Goal: Transaction & Acquisition: Purchase product/service

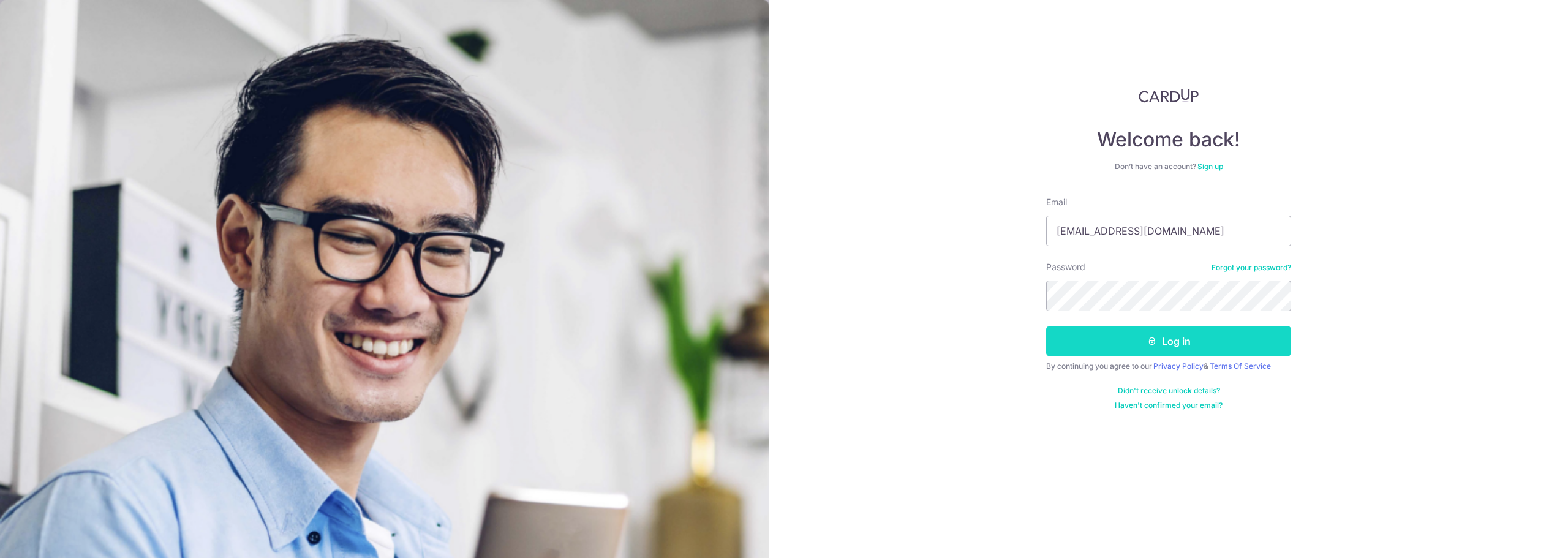
click at [1142, 330] on button "Log in" at bounding box center [1168, 341] width 245 height 31
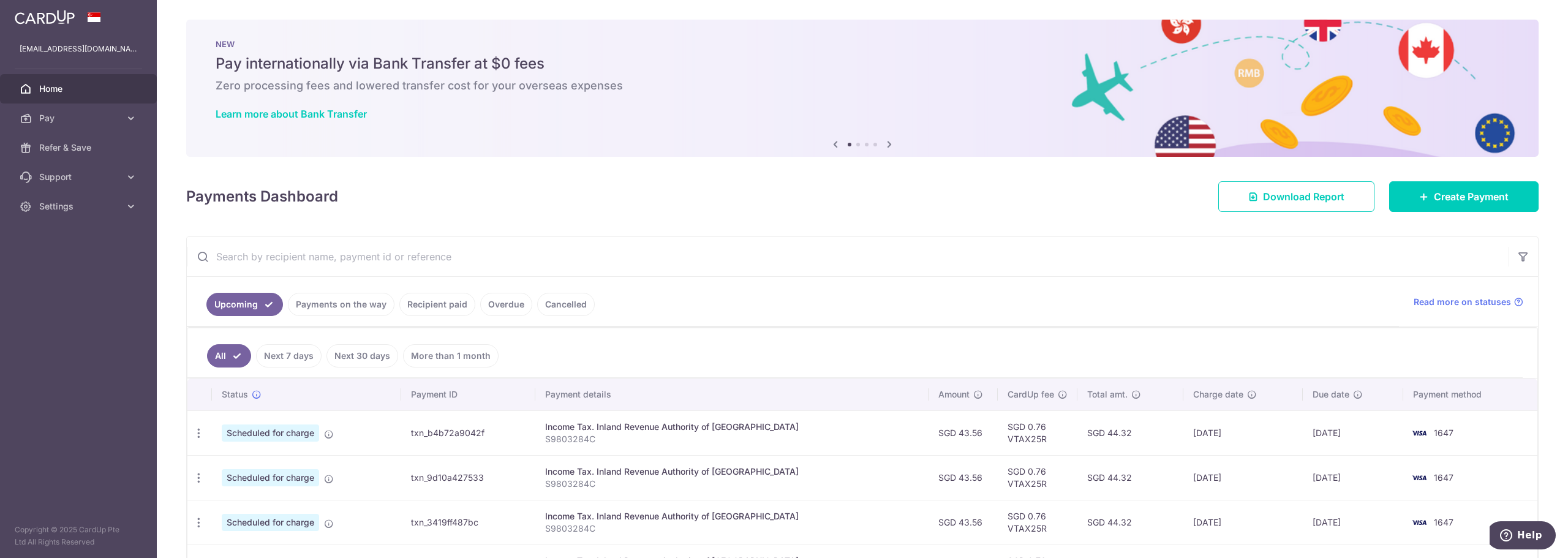
click at [1431, 214] on div "× Pause Schedule Pause all future payments in this series Pause just this one p…" at bounding box center [862, 279] width 1411 height 558
click at [1434, 201] on span "Create Payment" at bounding box center [1471, 197] width 74 height 15
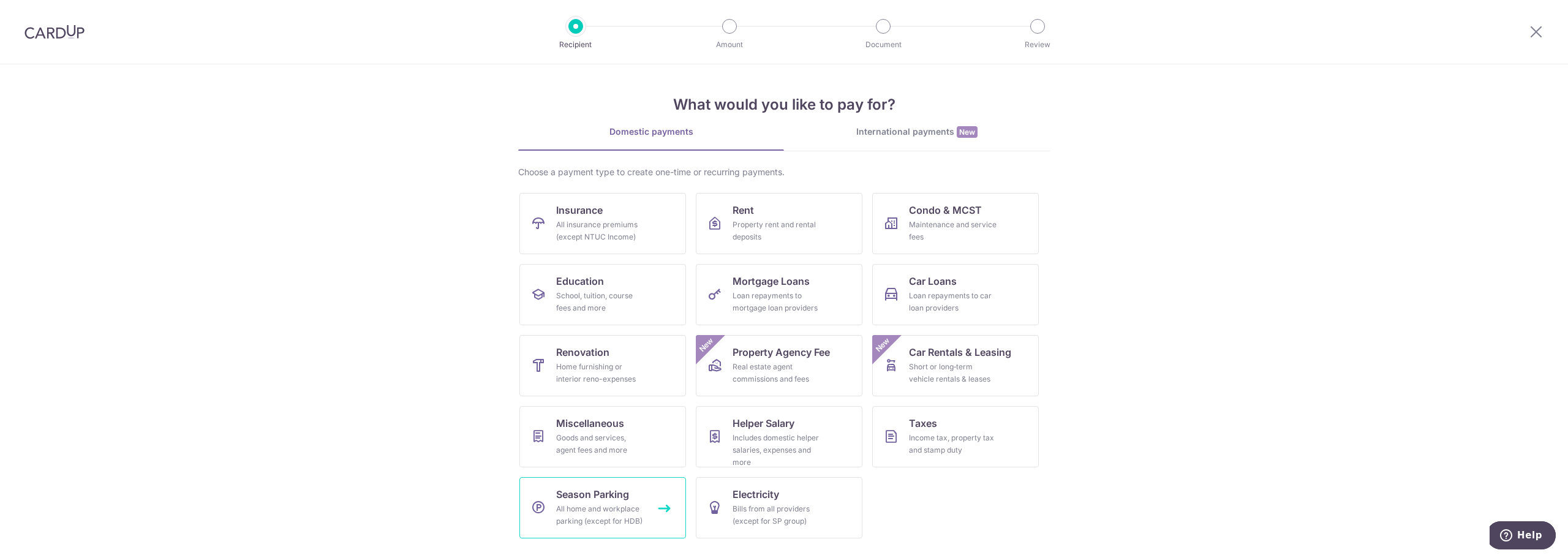
click at [600, 493] on span "Season Parking" at bounding box center [592, 494] width 73 height 15
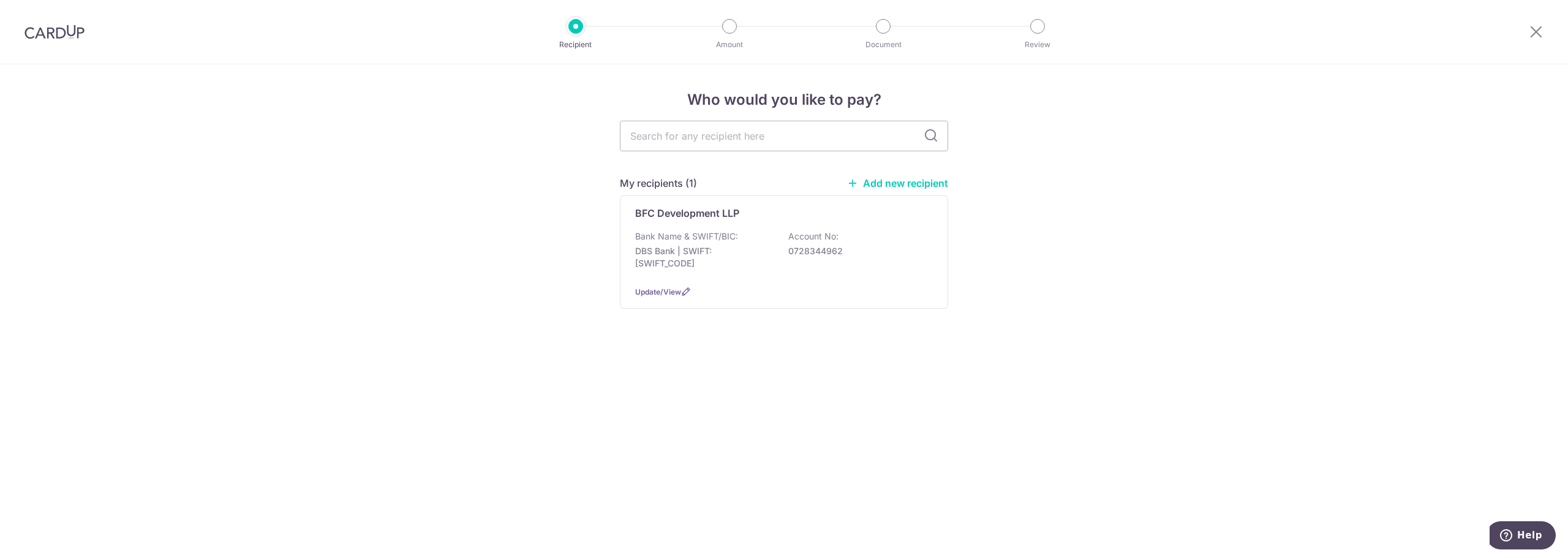
click at [281, 293] on div "Who would you like to pay? My recipients (1) Add new recipient BFC Development …" at bounding box center [784, 310] width 1568 height 493
click at [805, 243] on div "Bank Name & SWIFT/BIC: DBS Bank | SWIFT: DBSSSGSGXXX Account No: 0728344962" at bounding box center [784, 252] width 298 height 45
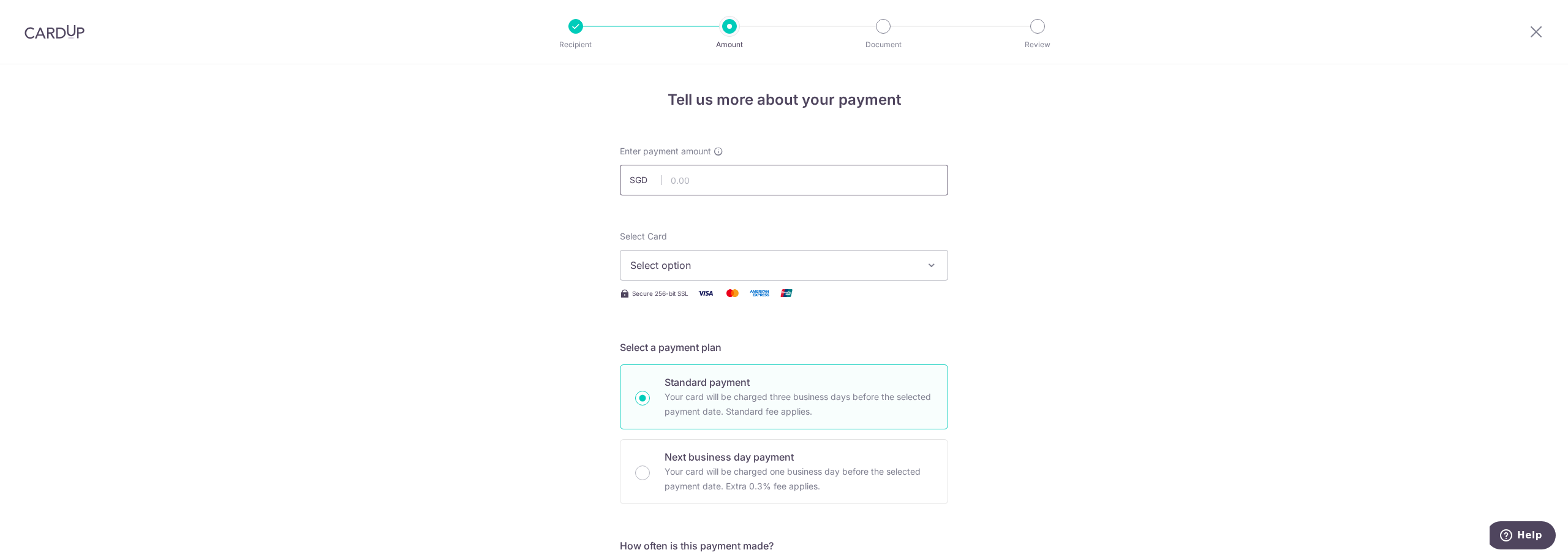
click at [800, 173] on input "text" at bounding box center [783, 180] width 328 height 31
type input "1,471.50"
click at [674, 280] on div "Select Card Select option Add credit card Your Cards **** 0490 **** 1647 Secure…" at bounding box center [783, 265] width 328 height 71
click at [693, 265] on span "Select option" at bounding box center [773, 265] width 285 height 15
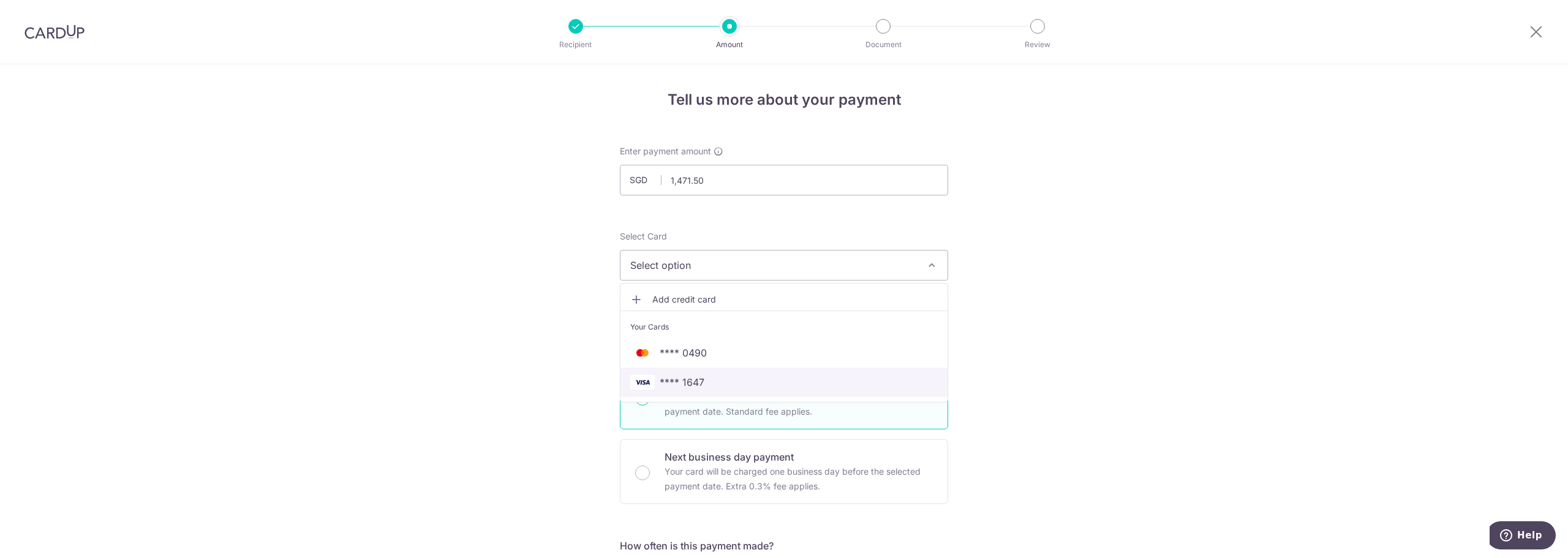
click at [707, 378] on span "**** 1647" at bounding box center [784, 382] width 308 height 15
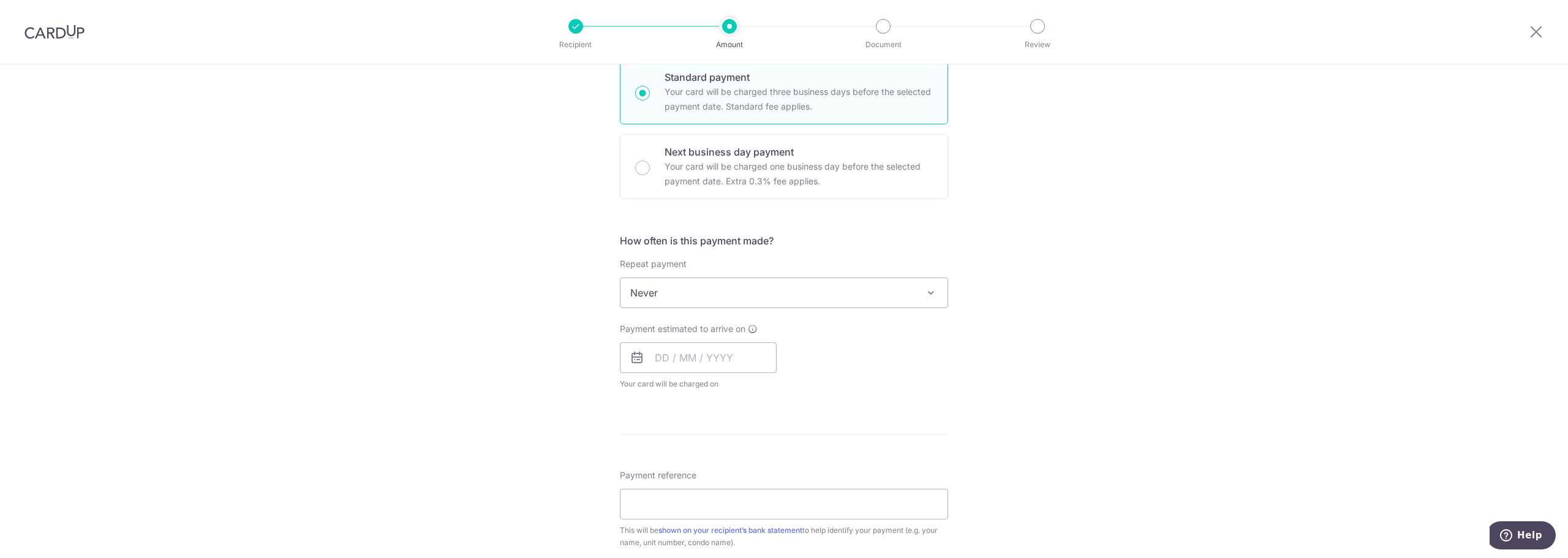
scroll to position [306, 0]
click at [1035, 371] on div "Tell us more about your payment Enter payment amount SGD 1,471.50 1471.50 Selec…" at bounding box center [784, 312] width 1568 height 1107
click at [1038, 363] on div "Tell us more about your payment Enter payment amount SGD 1,471.50 1471.50 Selec…" at bounding box center [784, 312] width 1568 height 1107
click at [819, 178] on p "Your card will be charged one business day before the selected payment date. Ex…" at bounding box center [799, 172] width 268 height 29
click at [650, 174] on input "Next business day payment Your card will be charged one business day before the…" at bounding box center [642, 167] width 15 height 15
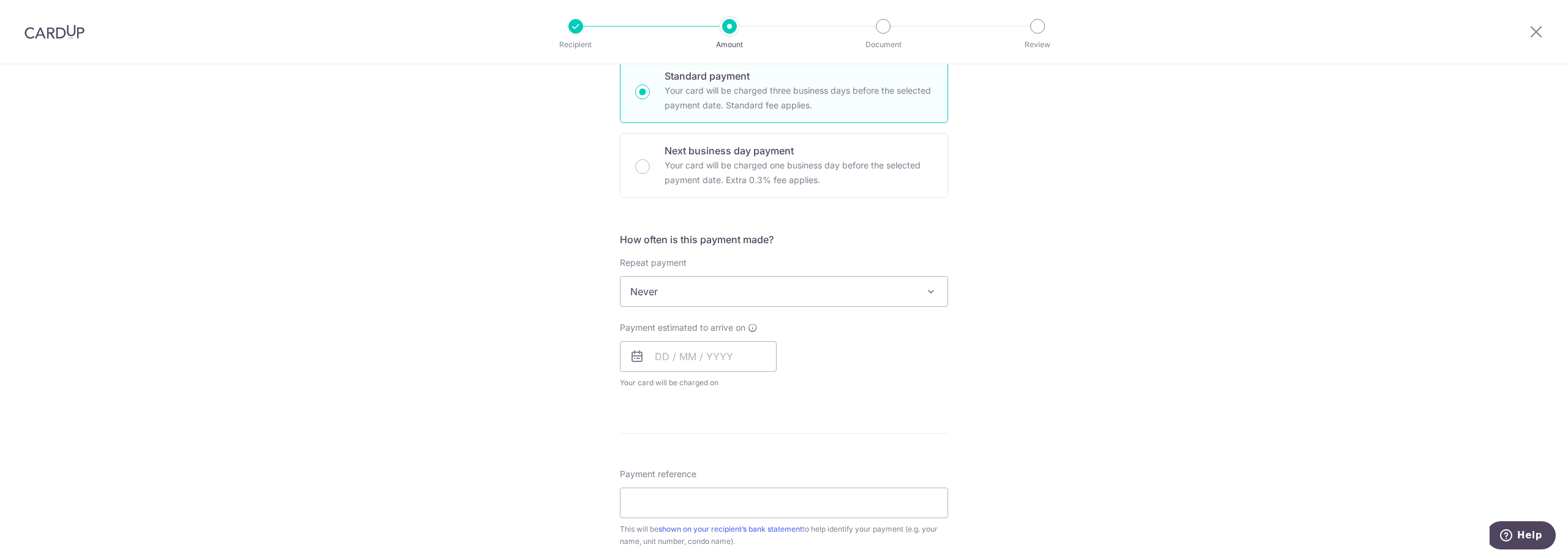
radio input "false"
radio input "true"
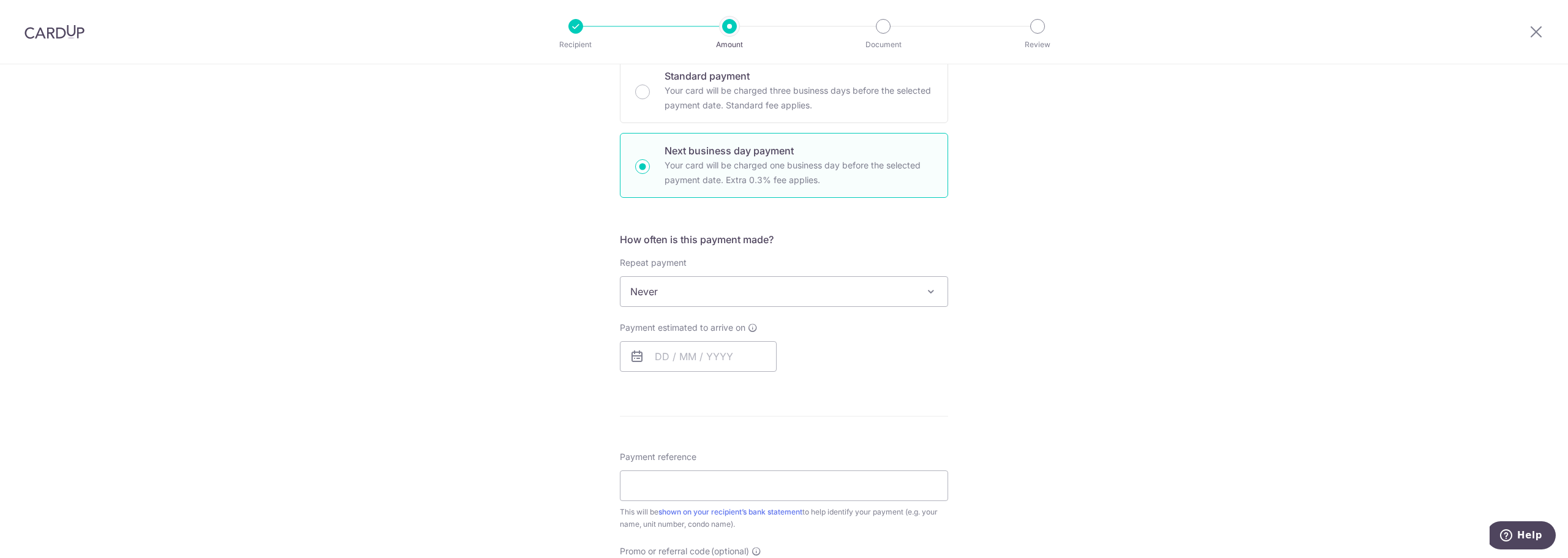
click at [783, 301] on span "Never" at bounding box center [783, 291] width 327 height 29
click at [937, 346] on div "Payment estimated to arrive on Your card will be charged on for the first payme…" at bounding box center [783, 346] width 343 height 50
click at [733, 363] on input "text" at bounding box center [698, 357] width 157 height 31
drag, startPoint x: 712, startPoint y: 471, endPoint x: 809, endPoint y: 423, distance: 108.2
click at [712, 471] on link "10" at bounding box center [718, 467] width 20 height 20
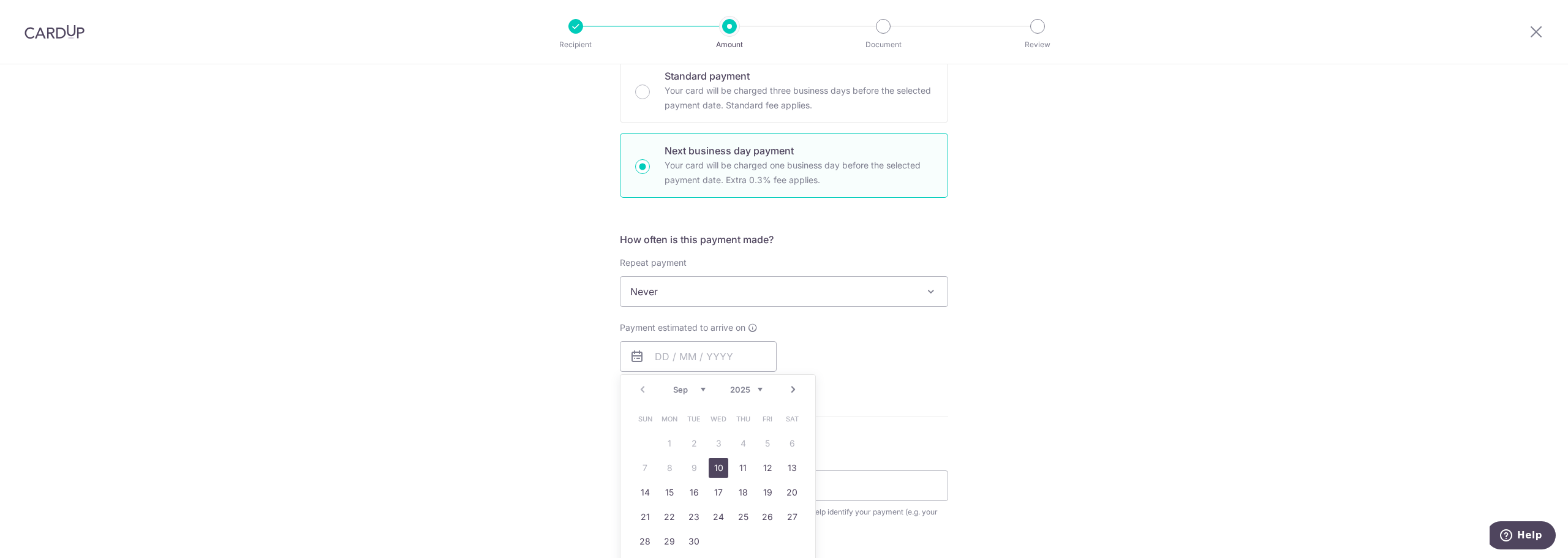
type input "[DATE]"
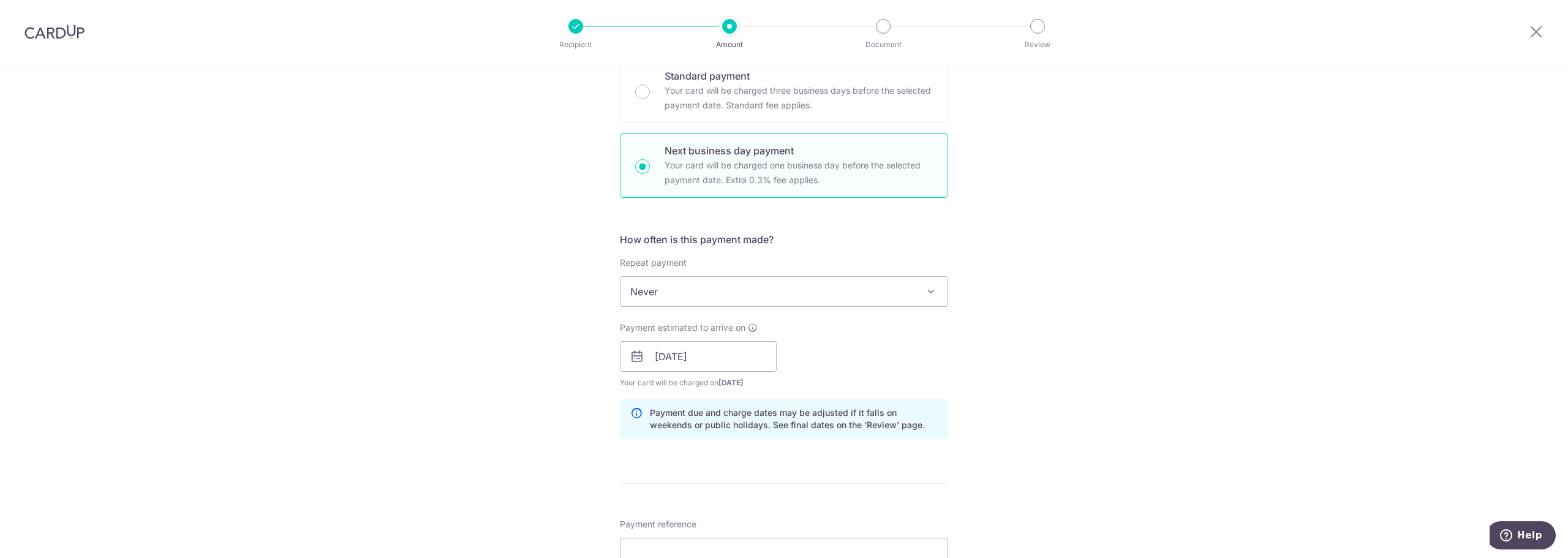
click at [840, 376] on div "Payment estimated to arrive on 10/09/2025 Prev Next Sep Oct Nov Dec 2025 2026 2…" at bounding box center [783, 355] width 343 height 67
click at [784, 288] on span "Never" at bounding box center [783, 291] width 327 height 29
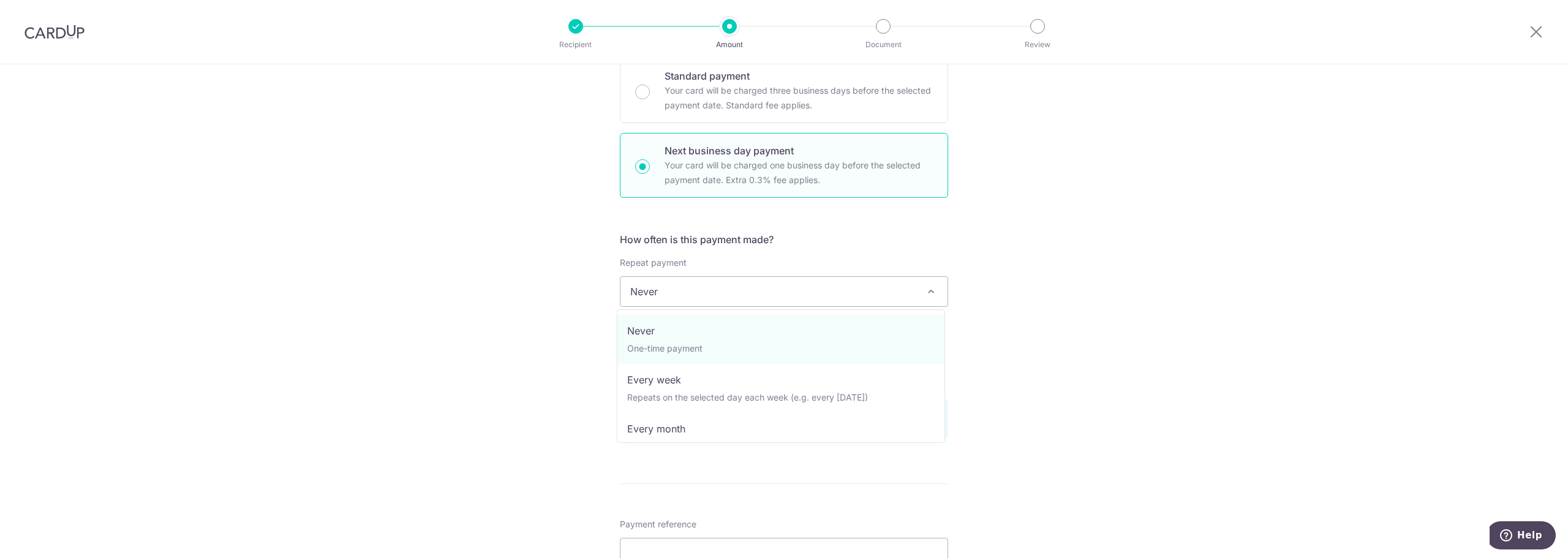
click at [1041, 339] on div "Tell us more about your payment Enter payment amount SGD 1,471.50 1471.50 Selec…" at bounding box center [784, 366] width 1568 height 1217
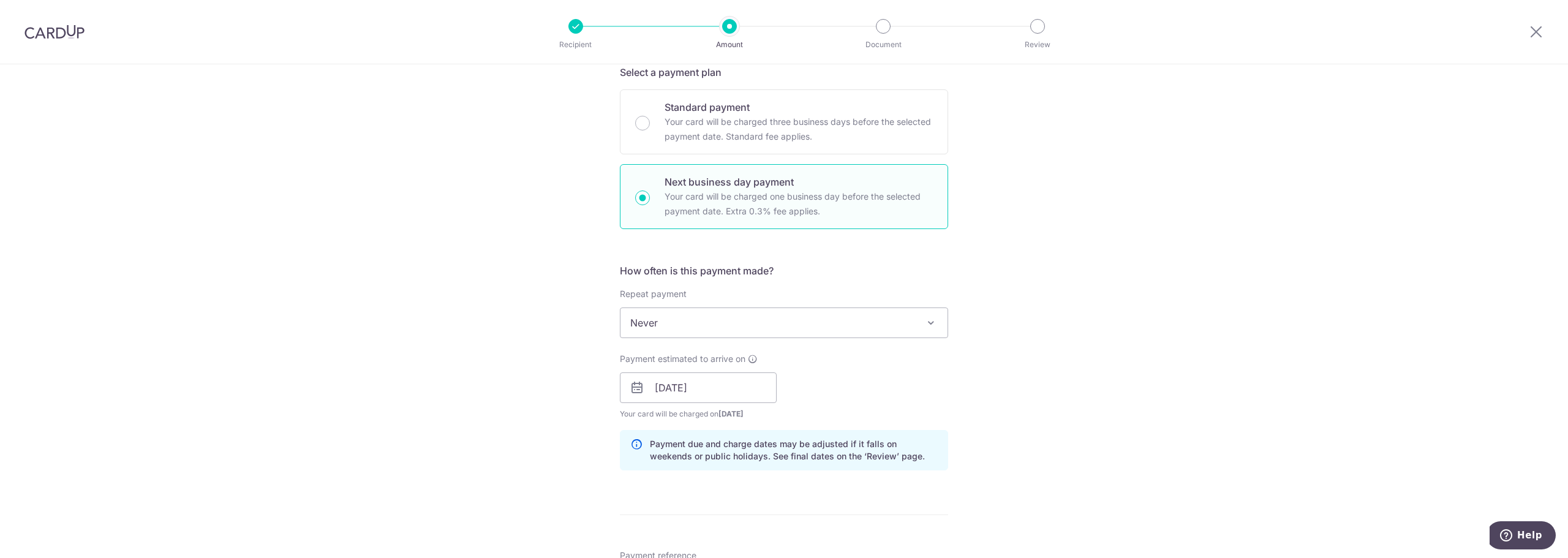
scroll to position [245, 0]
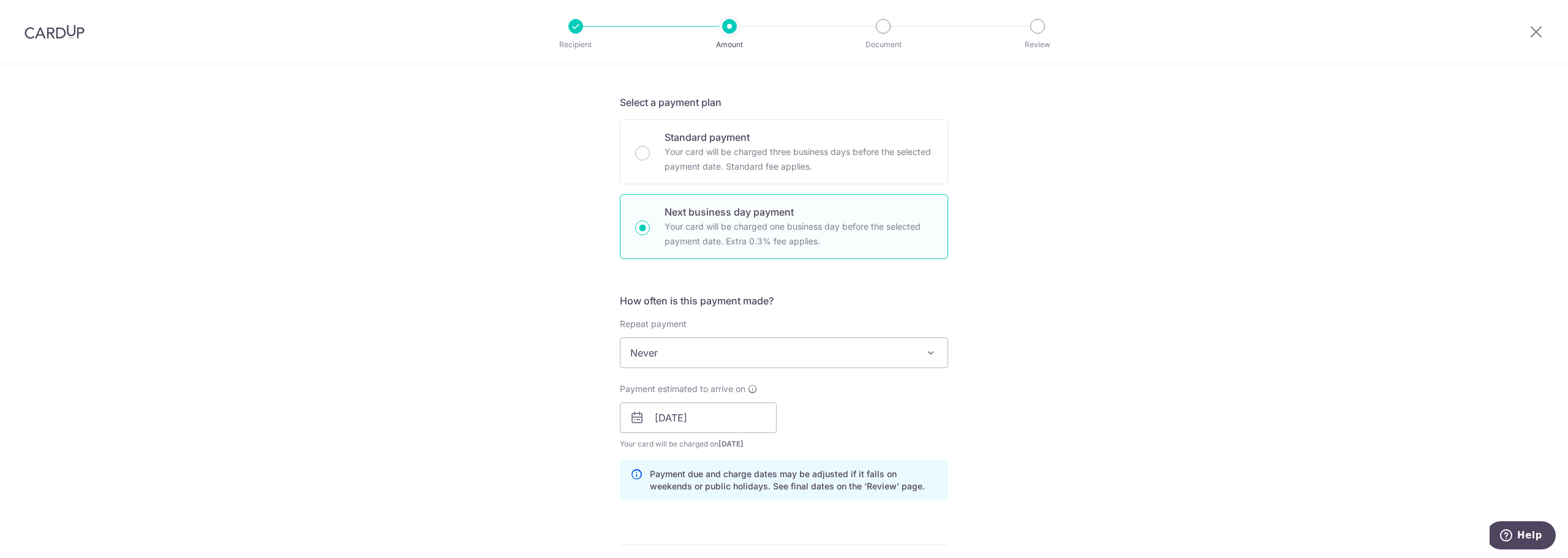
click at [721, 166] on p "Your card will be charged three business days before the selected payment date.…" at bounding box center [799, 159] width 268 height 29
click at [650, 161] on input "Standard payment Your card will be charged three business days before the selec…" at bounding box center [642, 153] width 15 height 15
radio input "true"
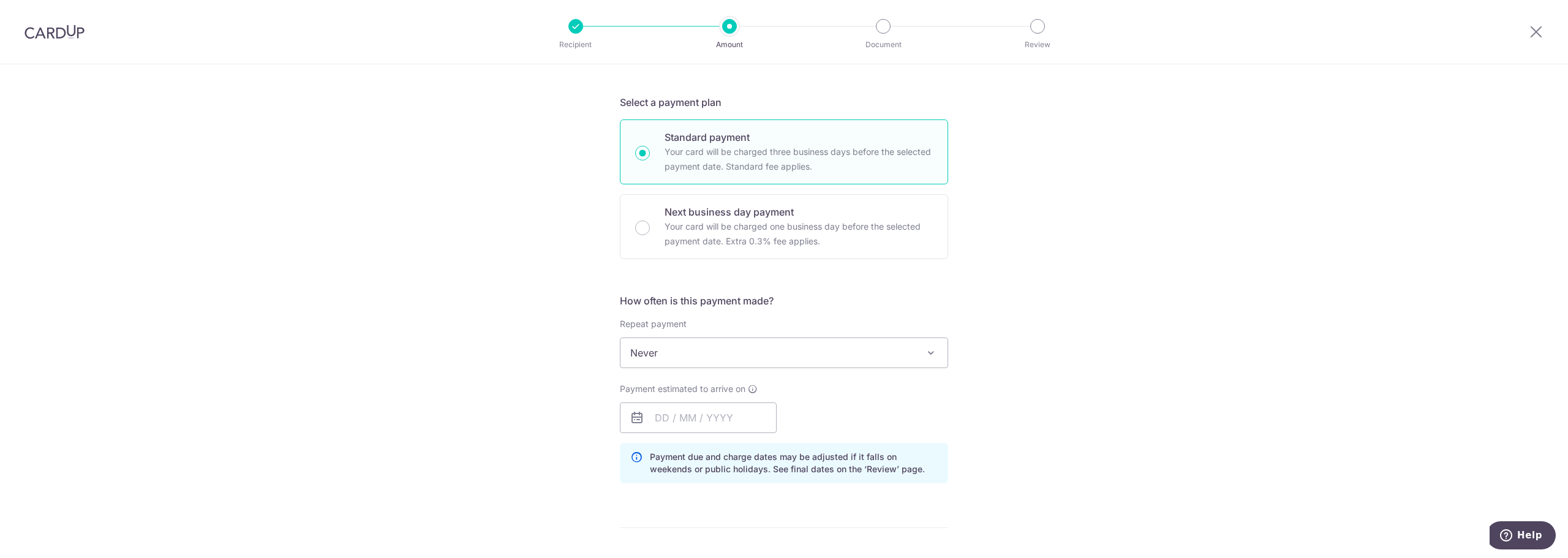
scroll to position [306, 0]
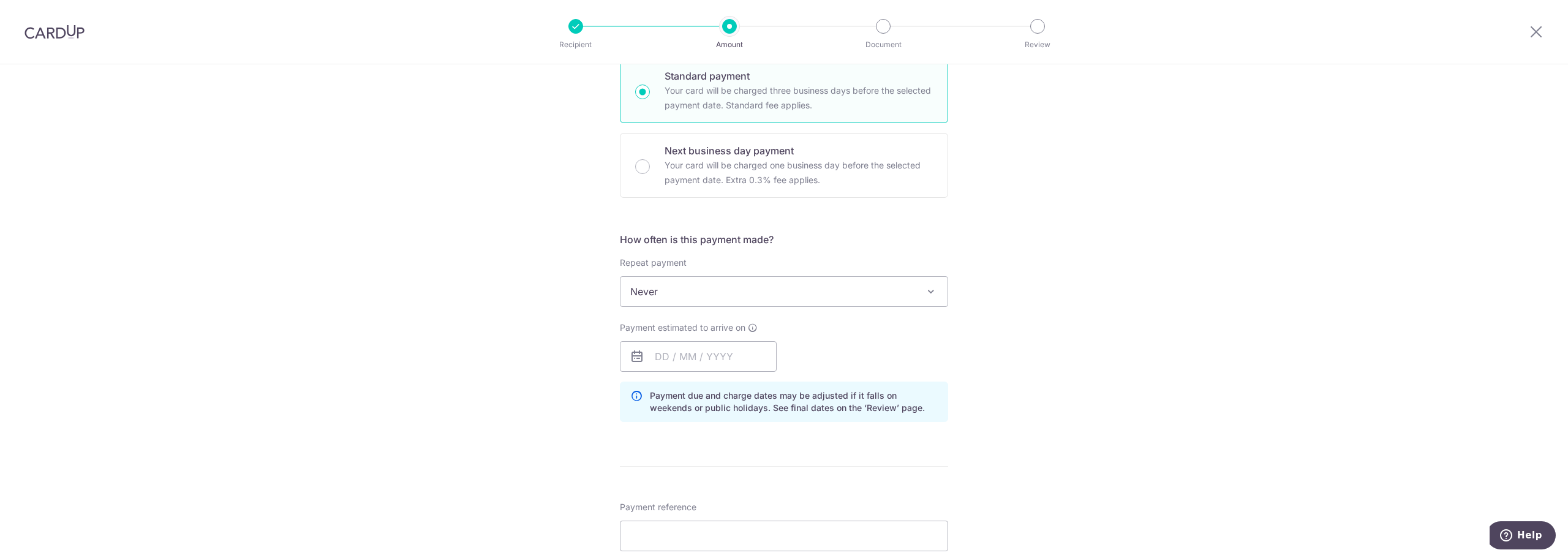
click at [1174, 428] on div "Tell us more about your payment Enter payment amount SGD 1,471.50 1471.50 Selec…" at bounding box center [784, 328] width 1568 height 1140
click at [695, 355] on input "text" at bounding box center [698, 357] width 157 height 31
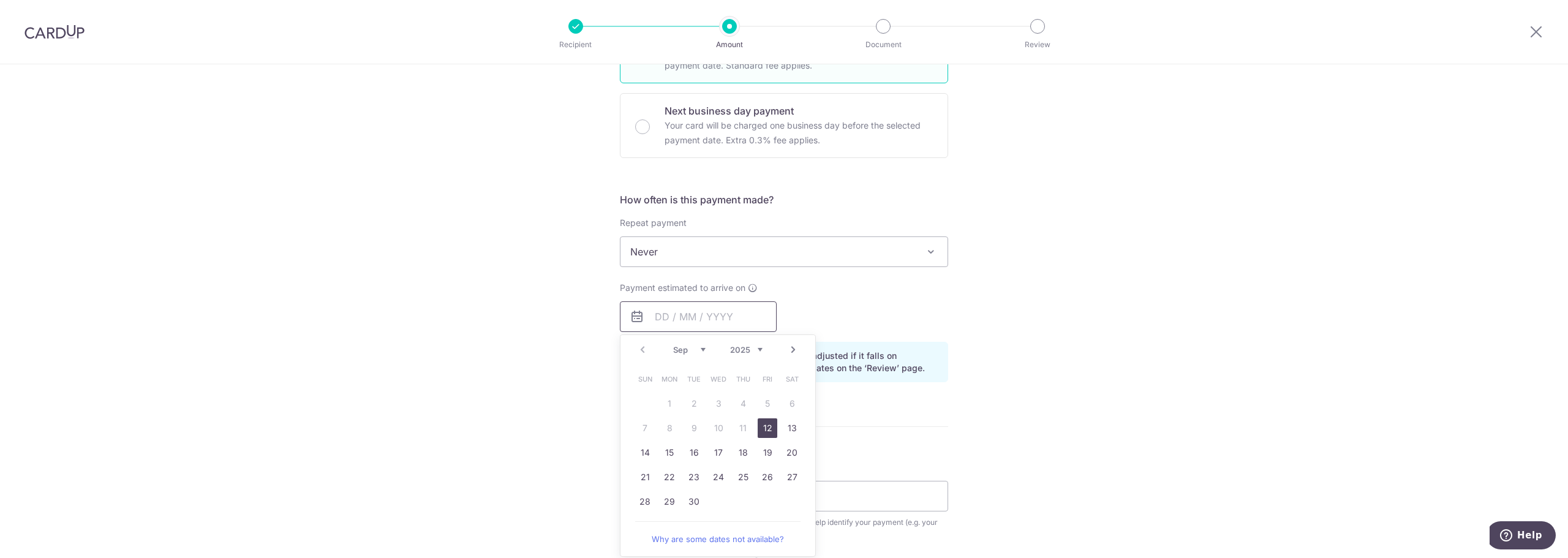
scroll to position [367, 0]
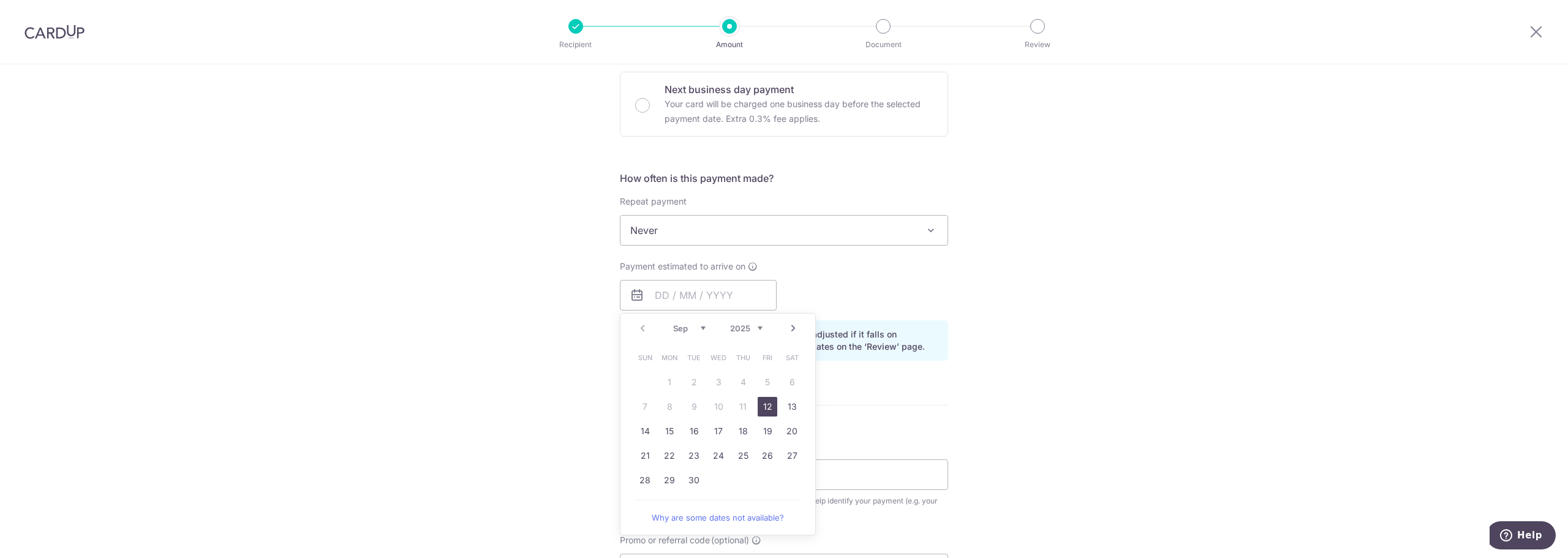
click at [766, 408] on link "12" at bounding box center [767, 406] width 20 height 20
type input "12/09/2025"
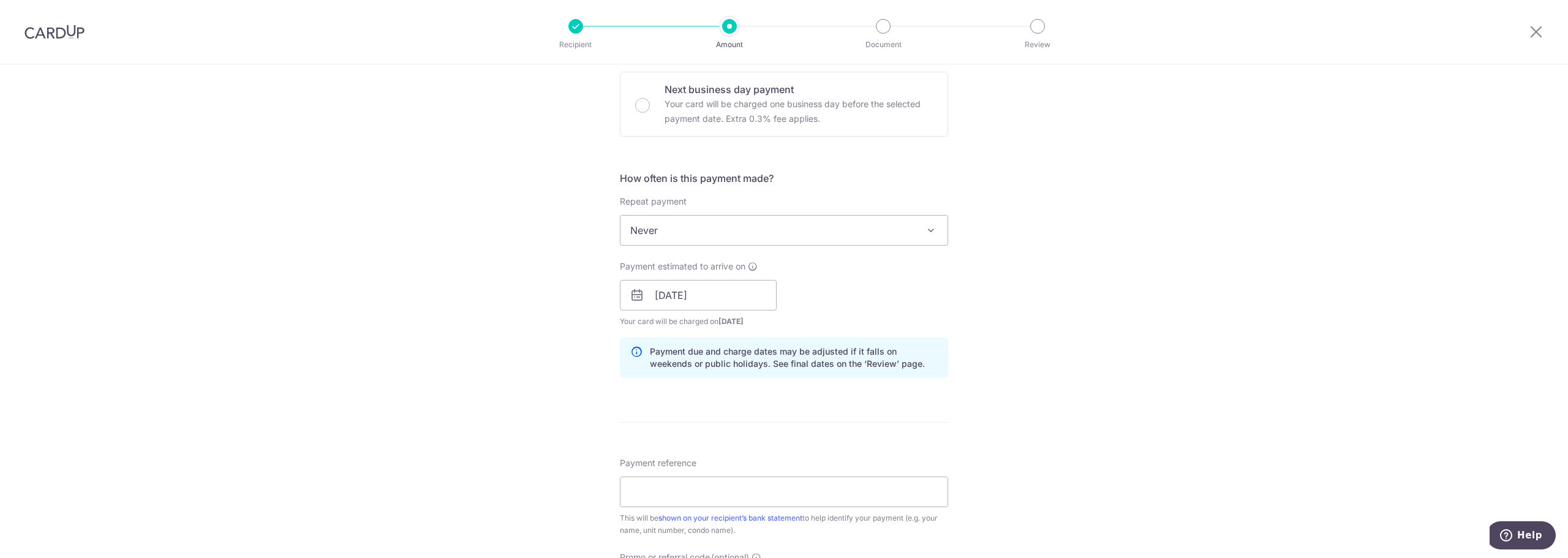
click at [1041, 384] on div "Tell us more about your payment Enter payment amount SGD 1,471.50 1471.50 Selec…" at bounding box center [784, 276] width 1568 height 1157
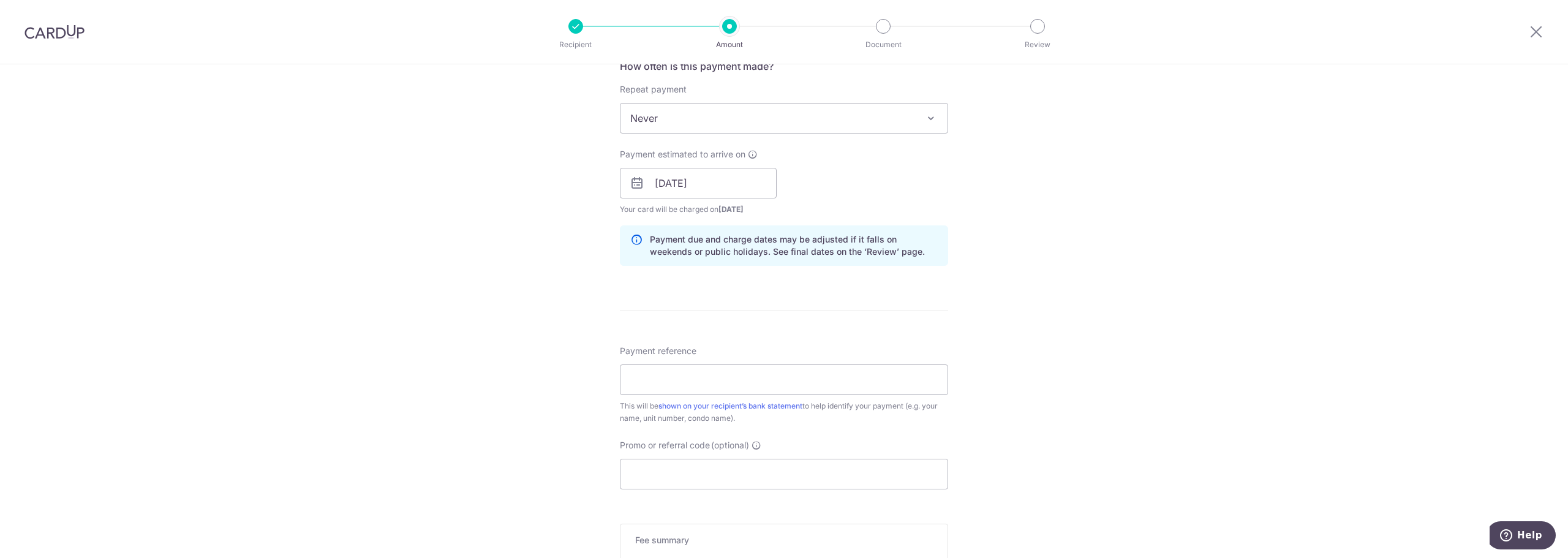
scroll to position [489, 0]
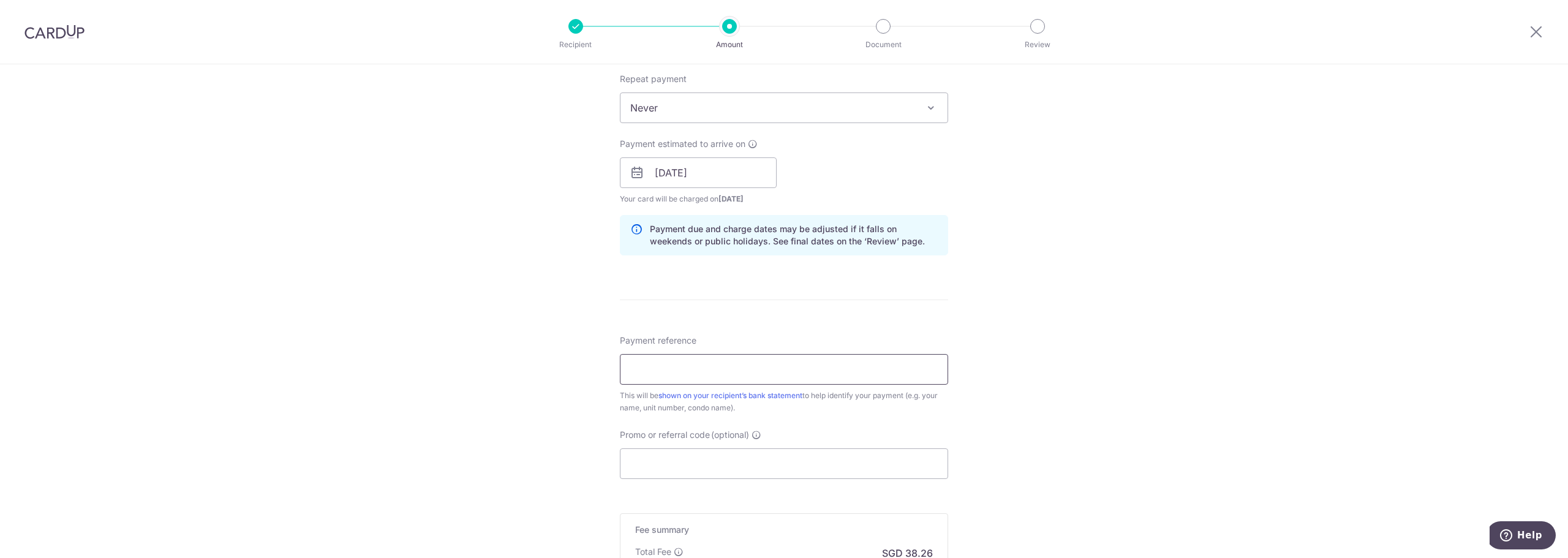
click at [849, 375] on input "Payment reference" at bounding box center [783, 369] width 328 height 31
click at [694, 360] on input "Payment reference" at bounding box center [783, 369] width 328 height 31
type input "MTM25000502-1"
click at [1087, 434] on div "Tell us more about your payment Enter payment amount SGD 1,471.50 1471.50 Selec…" at bounding box center [784, 153] width 1568 height 1157
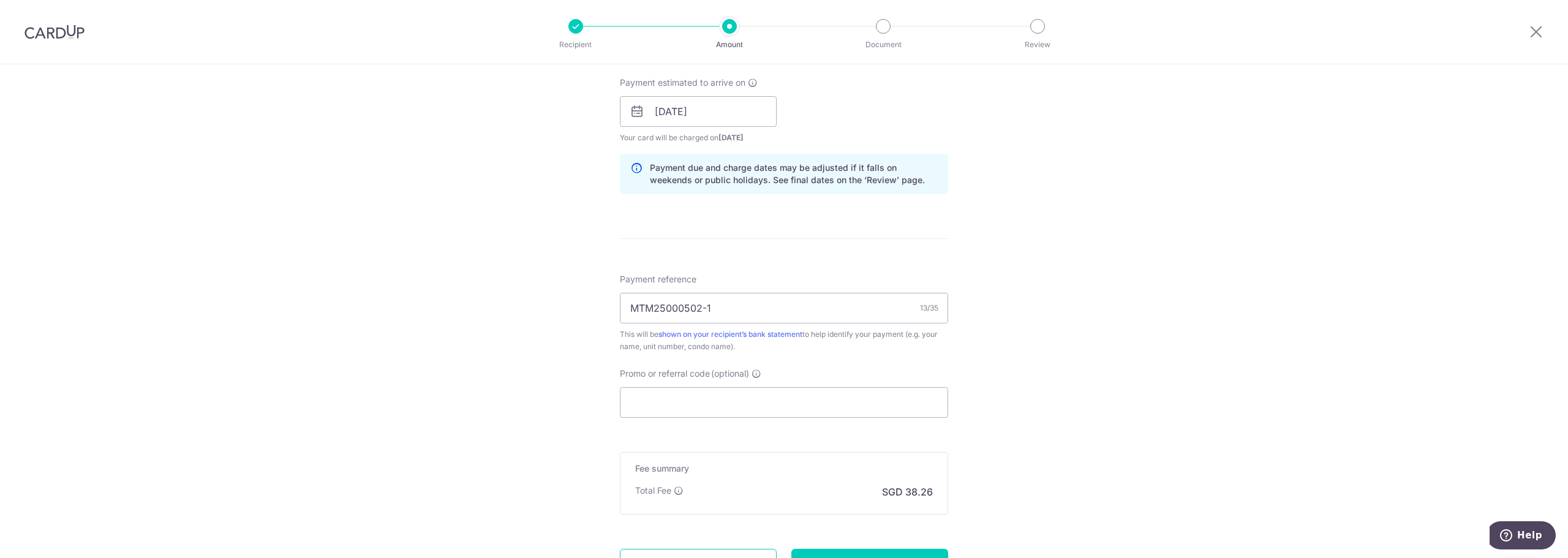
click at [989, 431] on div "Tell us more about your payment Enter payment amount SGD 1,471.50 1471.50 Selec…" at bounding box center [784, 92] width 1568 height 1157
click at [864, 403] on input "Promo or referral code (optional)" at bounding box center [783, 402] width 328 height 31
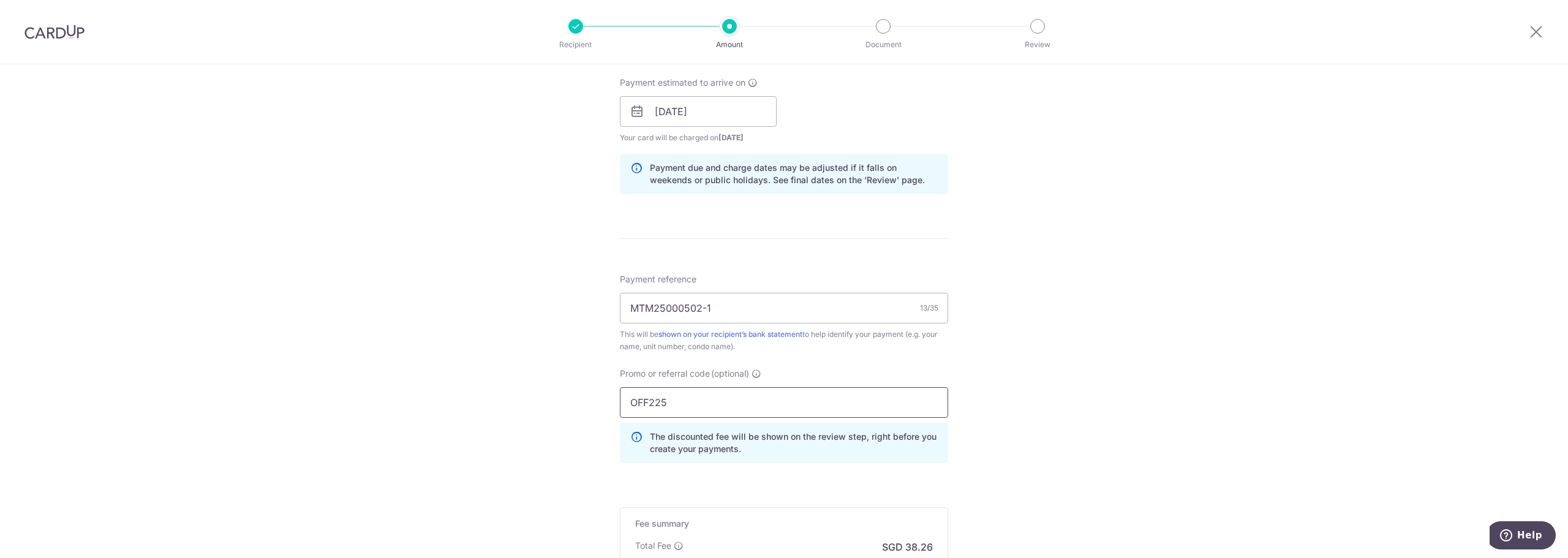
type input "OFF225"
click button "Add Card" at bounding box center [0, 0] width 0 height 0
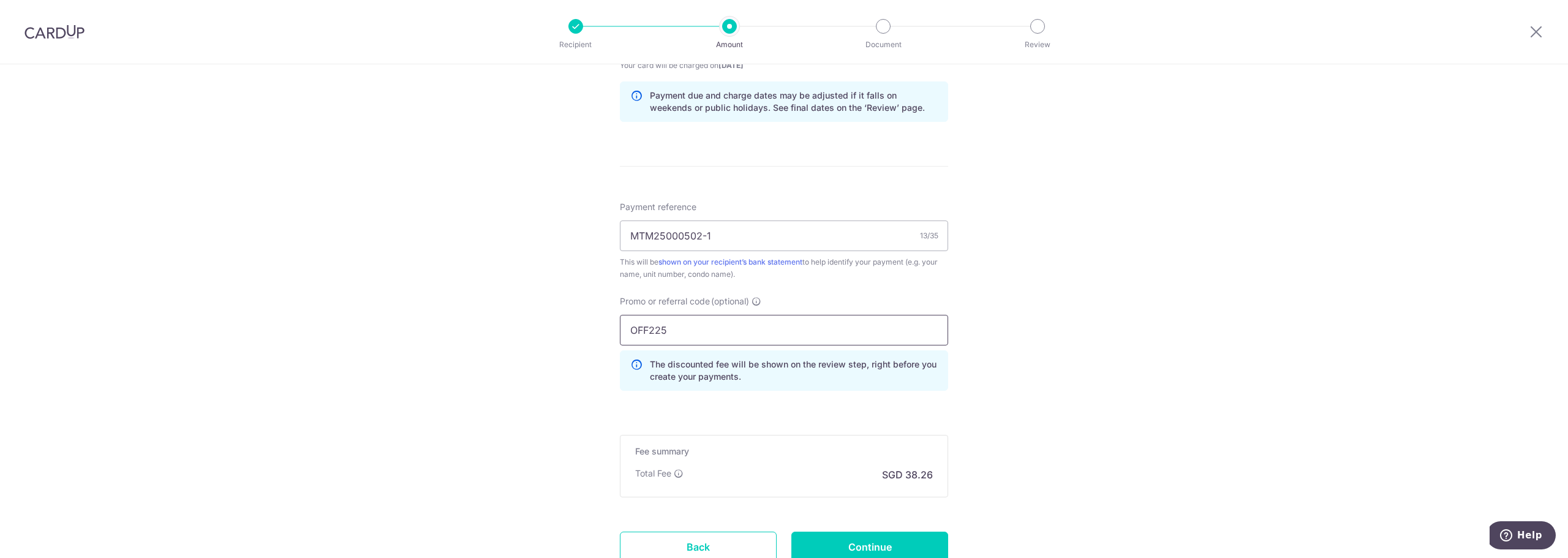
scroll to position [719, 0]
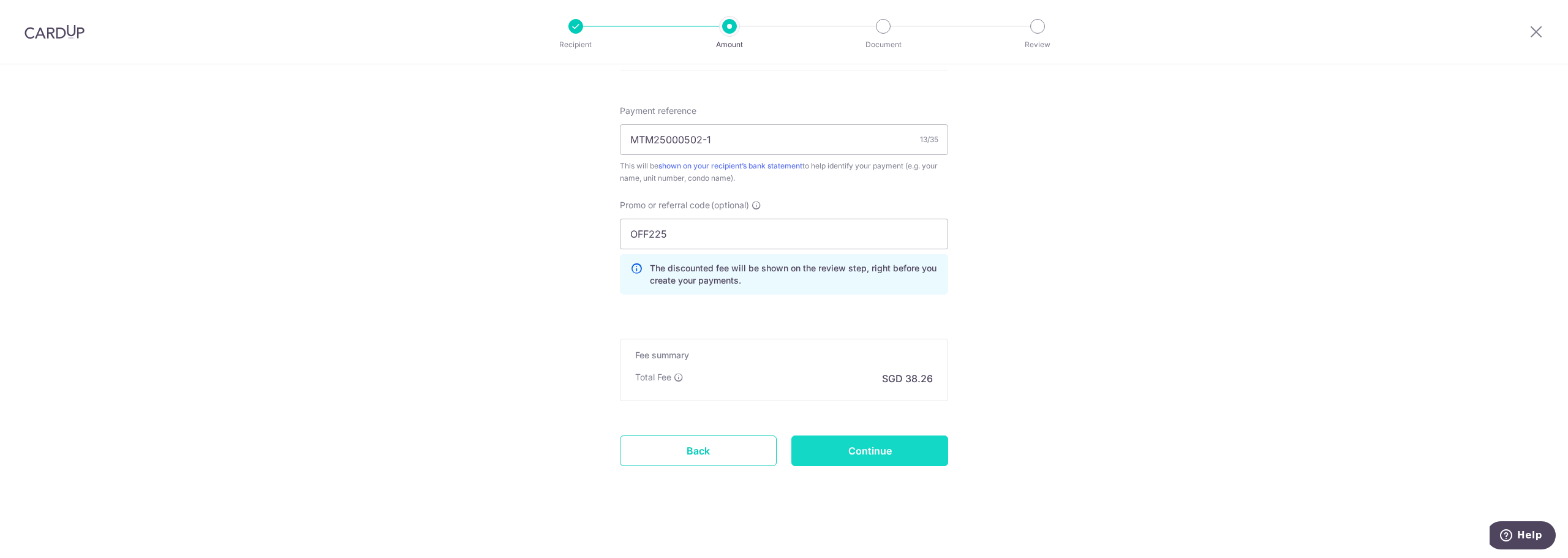
click at [867, 446] on input "Continue" at bounding box center [870, 450] width 157 height 31
type input "Create Schedule"
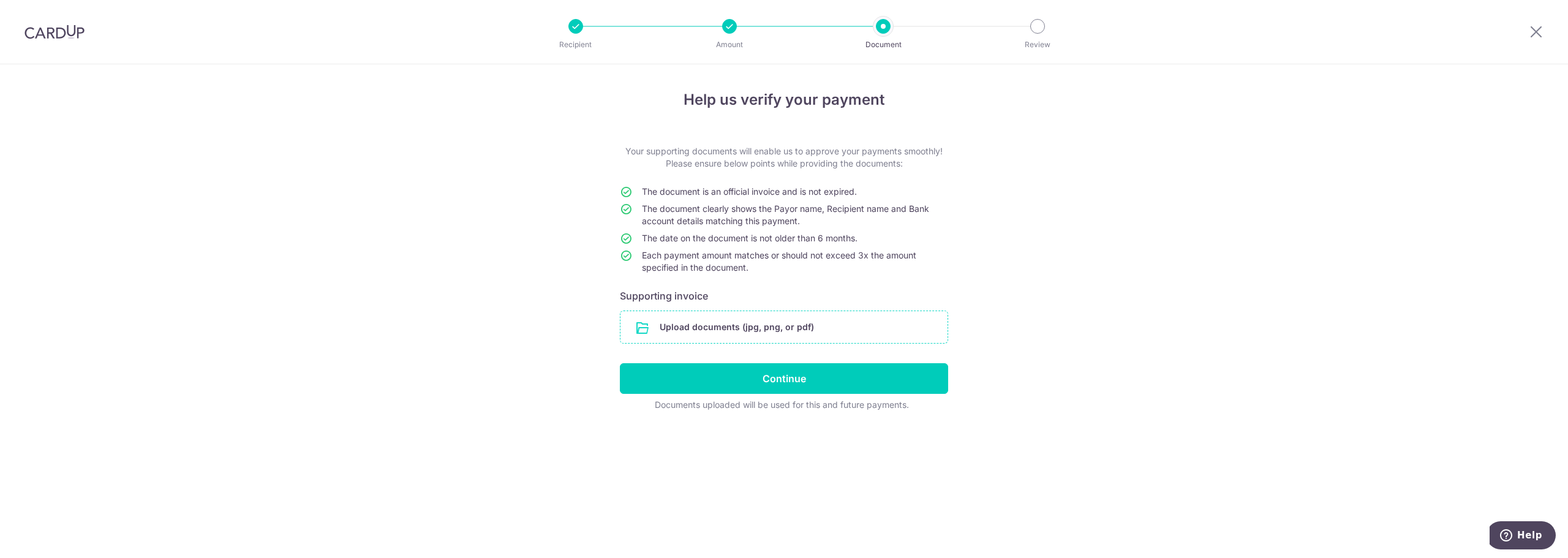
click at [667, 318] on input "file" at bounding box center [783, 327] width 327 height 32
drag, startPoint x: 493, startPoint y: 457, endPoint x: 508, endPoint y: 446, distance: 18.6
click at [493, 456] on div "Help us verify your payment Your supporting documents will enable us to approve…" at bounding box center [784, 310] width 1568 height 493
click at [708, 324] on input "file" at bounding box center [783, 327] width 327 height 32
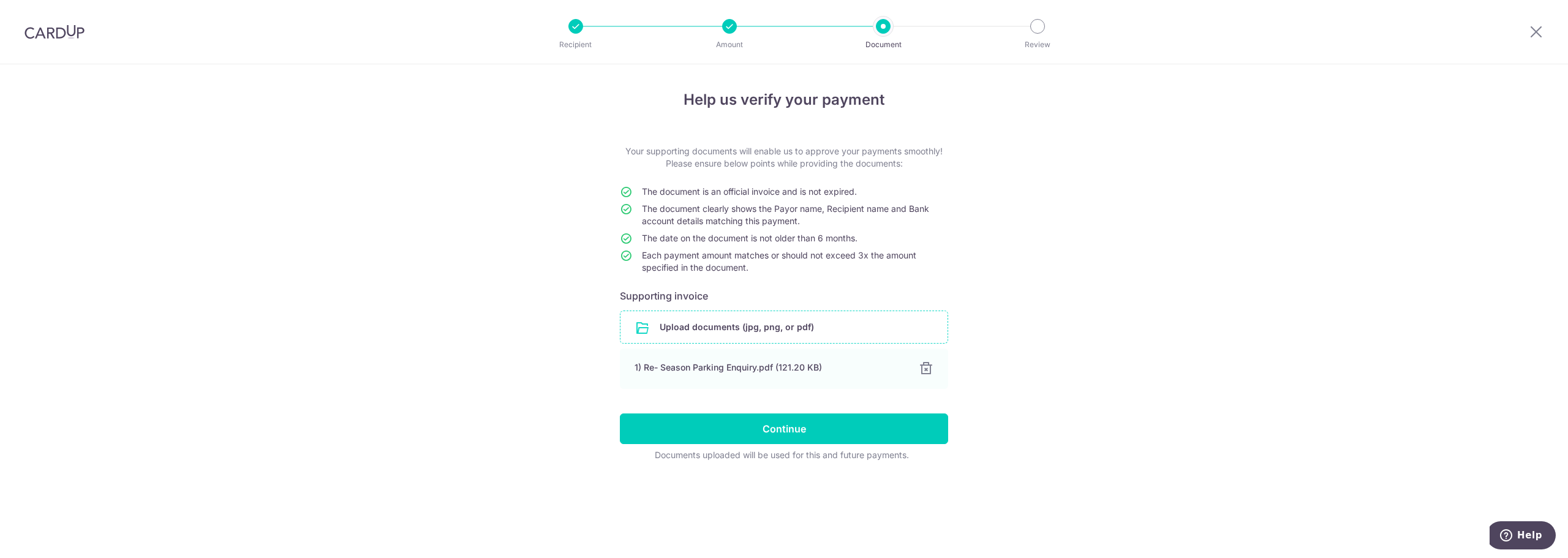
click at [811, 337] on input "file" at bounding box center [783, 327] width 327 height 32
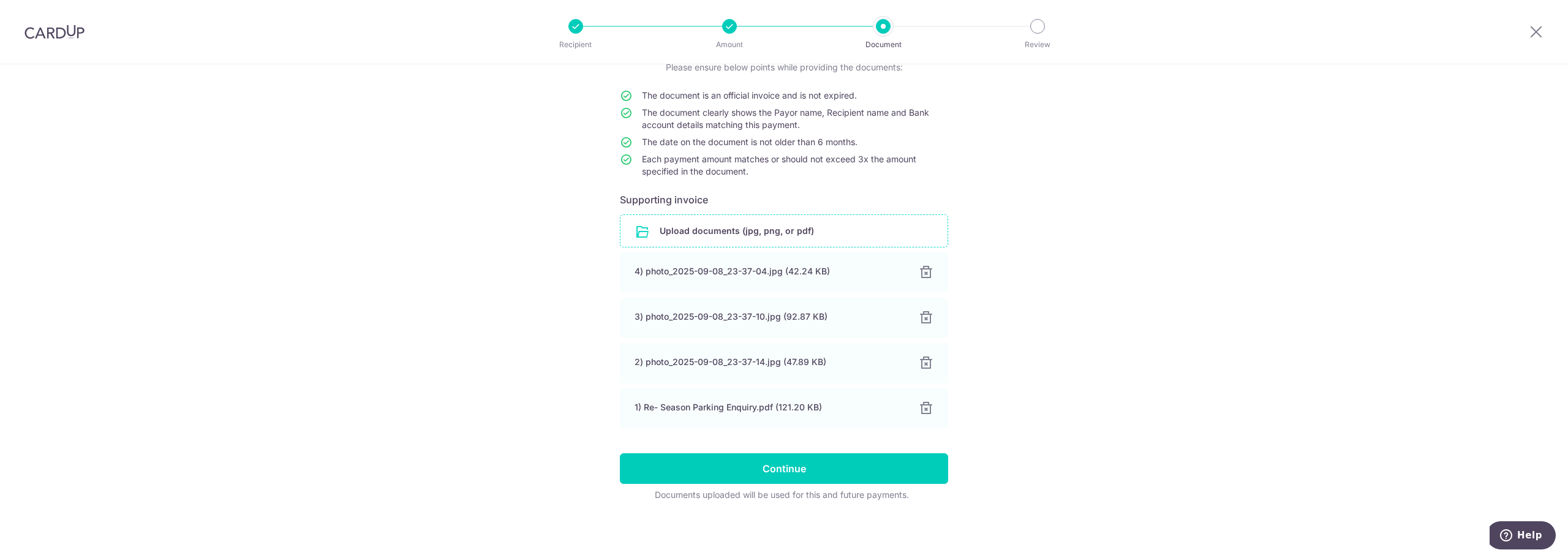
scroll to position [97, 0]
click at [818, 460] on input "Continue" at bounding box center [783, 468] width 328 height 31
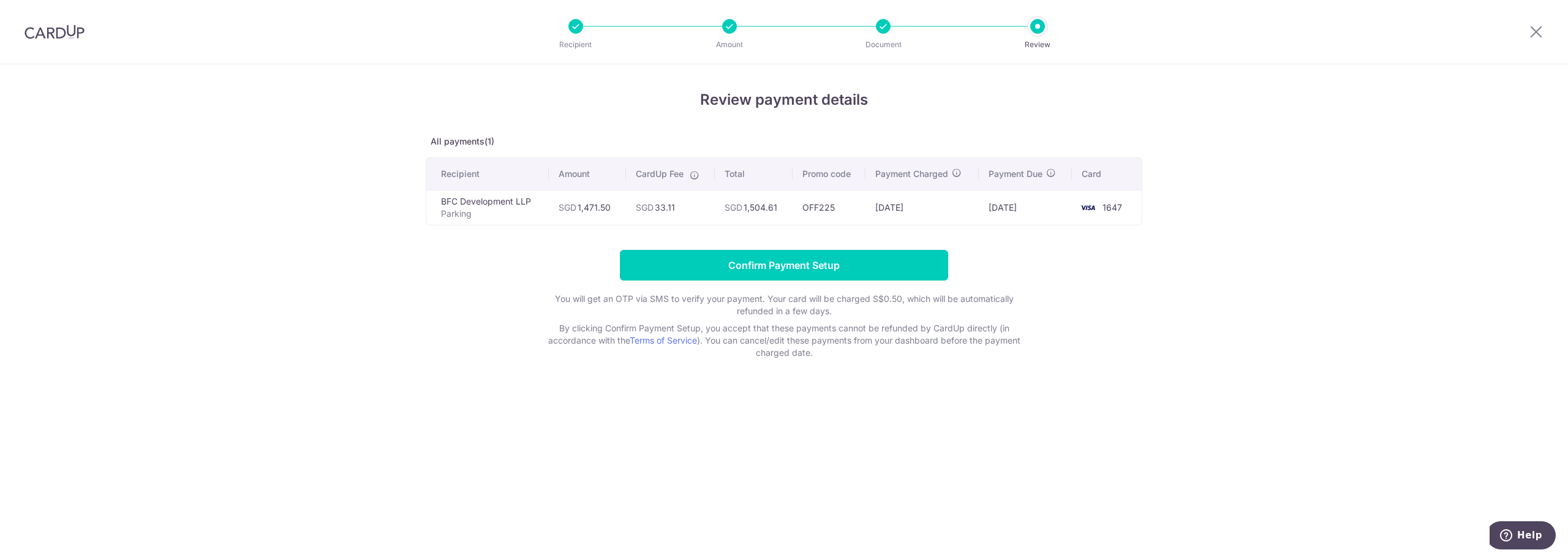
drag, startPoint x: 676, startPoint y: 212, endPoint x: 662, endPoint y: 211, distance: 14.0
click at [662, 211] on td "SGD 33.11" at bounding box center [670, 206] width 89 height 35
click at [659, 211] on td "SGD 33.11" at bounding box center [670, 206] width 89 height 35
drag, startPoint x: 676, startPoint y: 206, endPoint x: 652, endPoint y: 206, distance: 24.0
click at [652, 206] on td "SGD 33.11" at bounding box center [670, 206] width 89 height 35
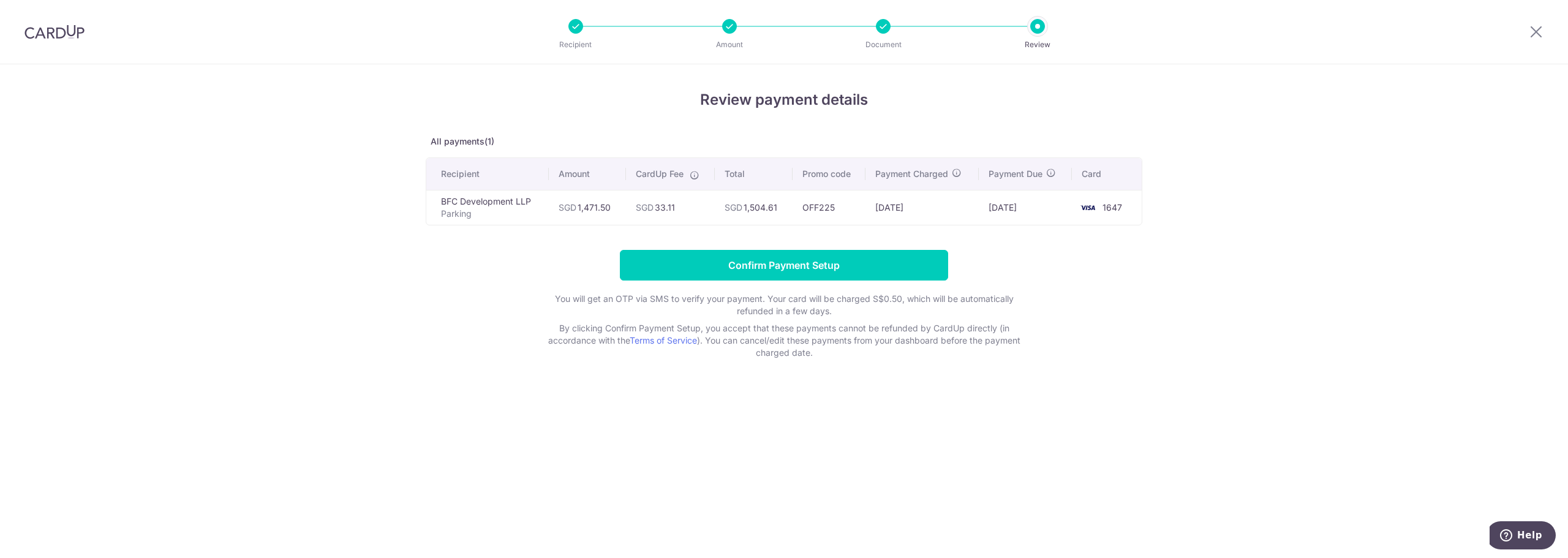
click at [652, 206] on span "SGD" at bounding box center [645, 207] width 18 height 10
click at [753, 265] on input "Confirm Payment Setup" at bounding box center [783, 265] width 328 height 31
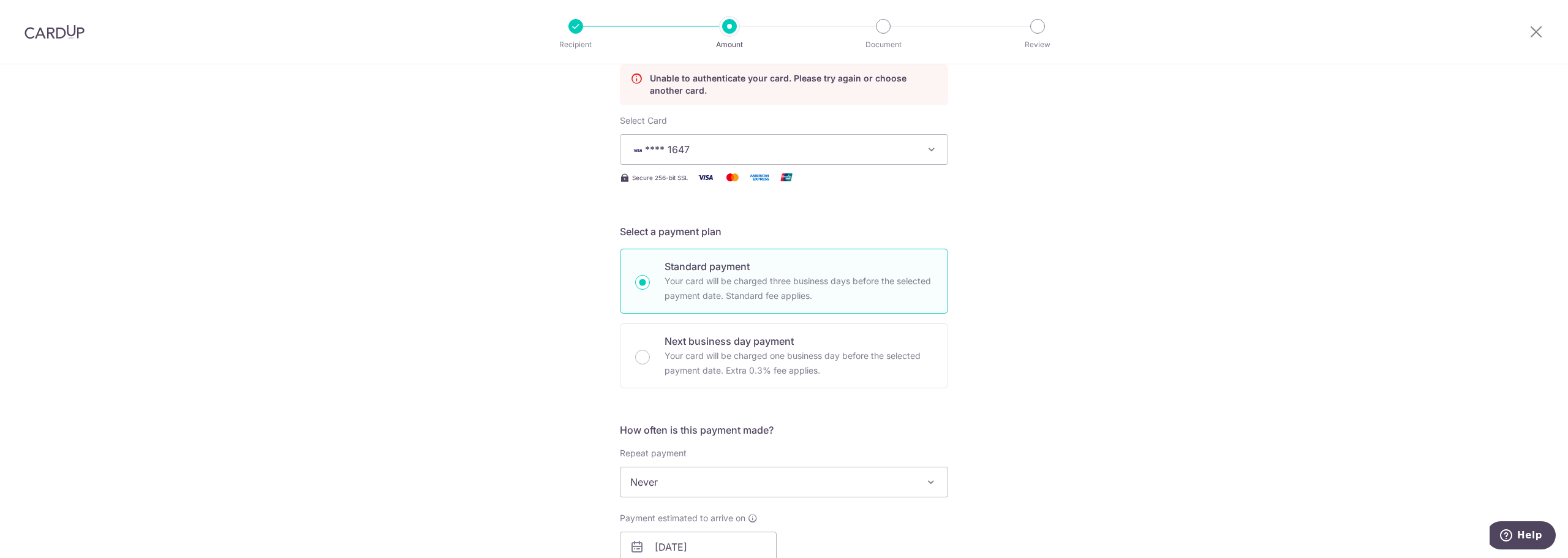
scroll to position [227, 0]
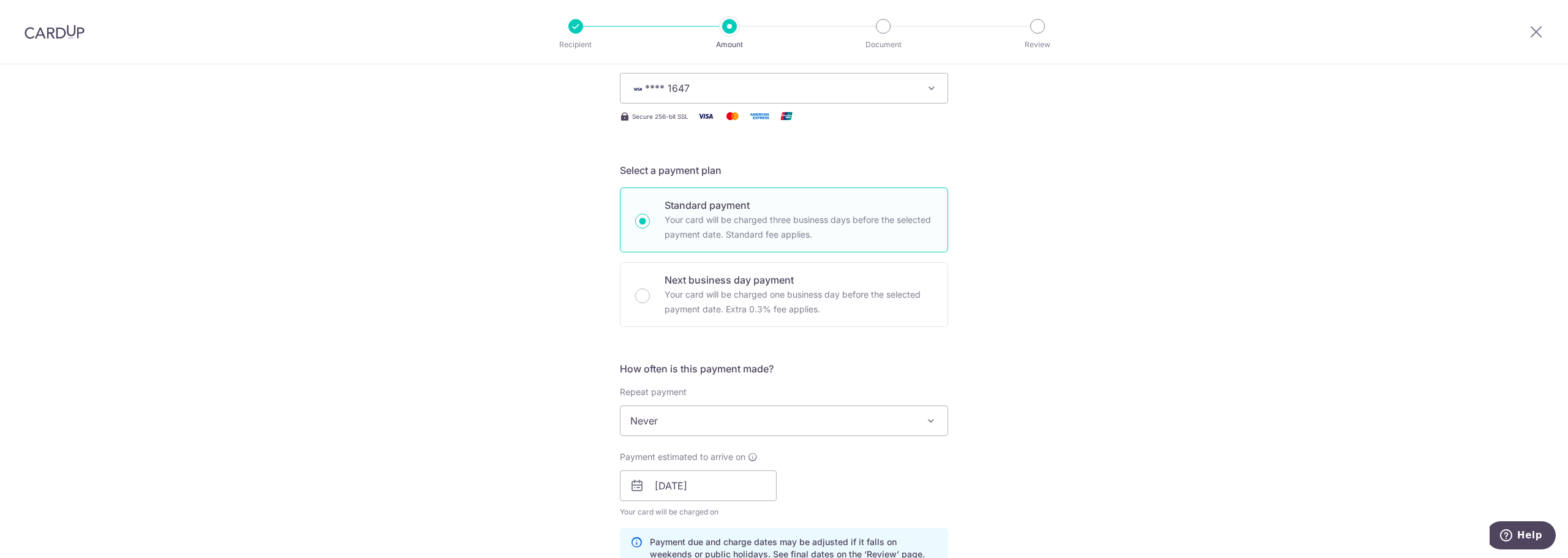
drag, startPoint x: 641, startPoint y: 294, endPoint x: 720, endPoint y: 418, distance: 147.0
click at [641, 294] on input "Next business day payment Your card will be charged one business day before the…" at bounding box center [642, 296] width 15 height 15
radio input "true"
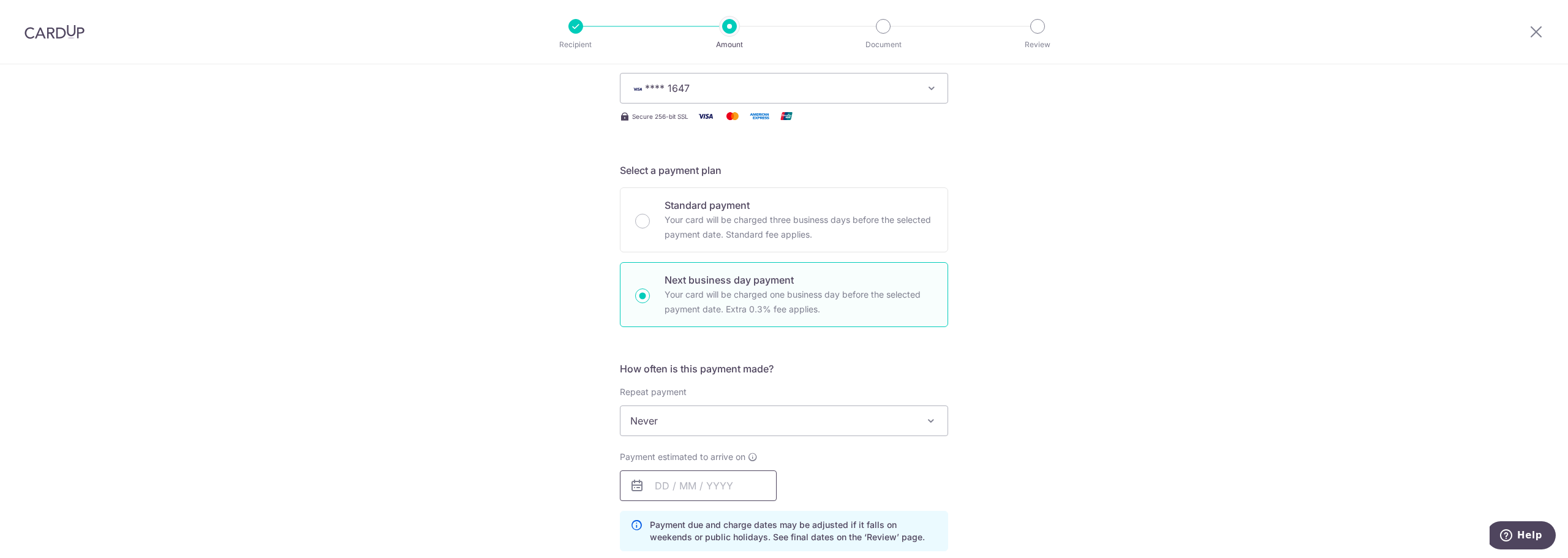
click at [719, 478] on input "text" at bounding box center [698, 486] width 157 height 31
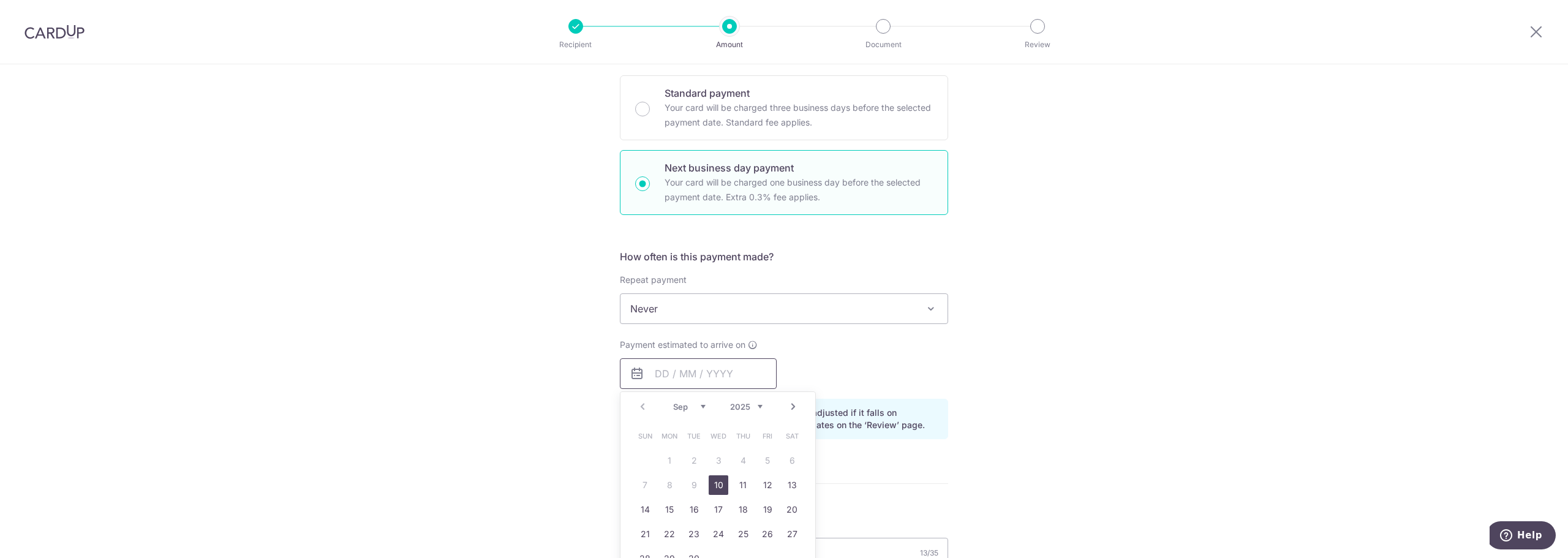
scroll to position [349, 0]
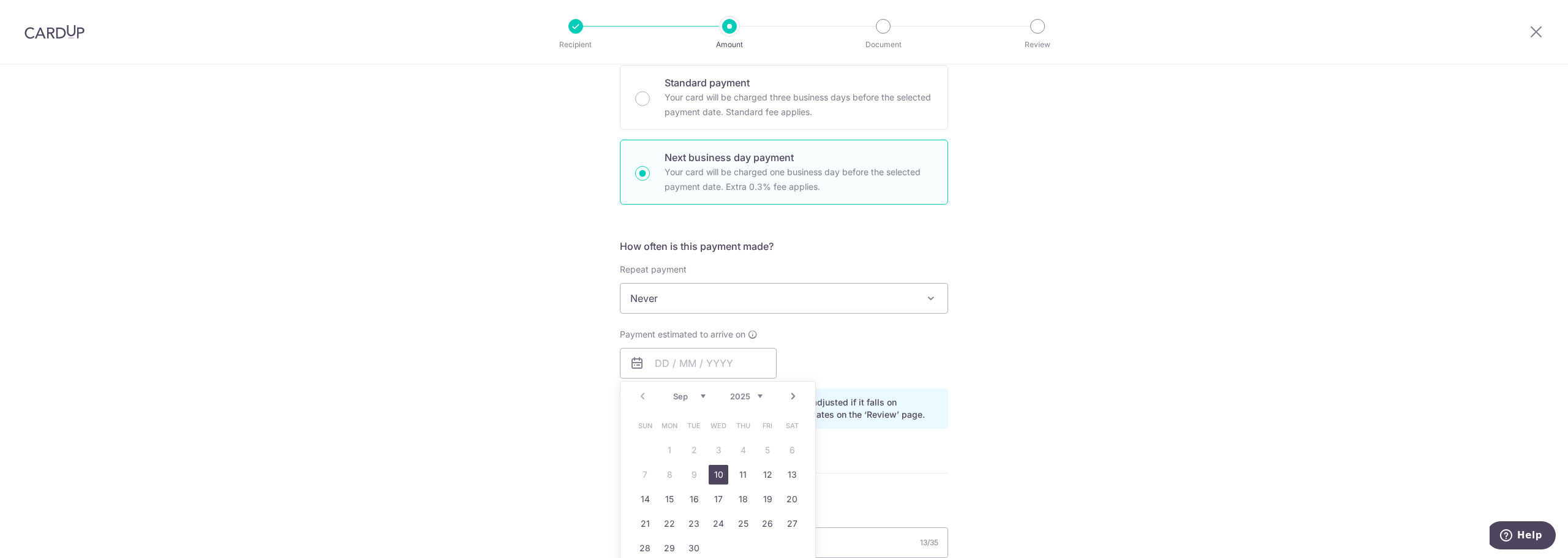
click at [720, 476] on link "10" at bounding box center [718, 474] width 20 height 20
type input "[DATE]"
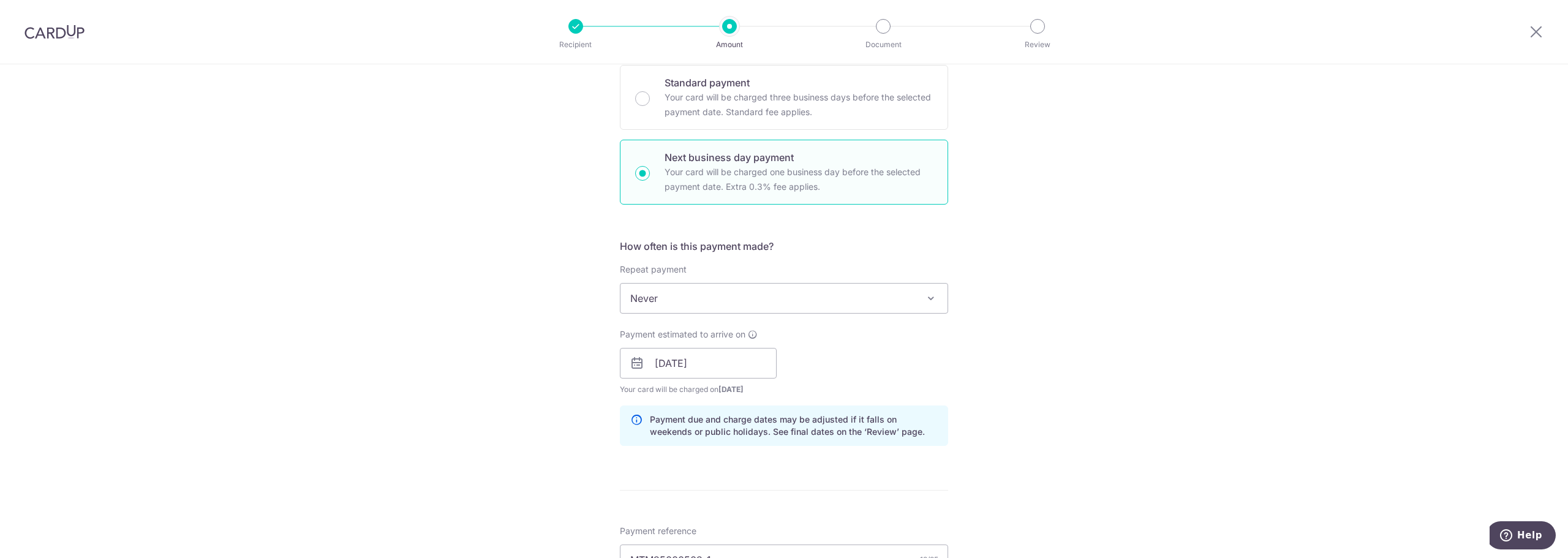
click at [540, 394] on div "Tell us more about your payment Enter payment amount SGD 1,471.50 1471.50 Unabl…" at bounding box center [784, 376] width 1568 height 1322
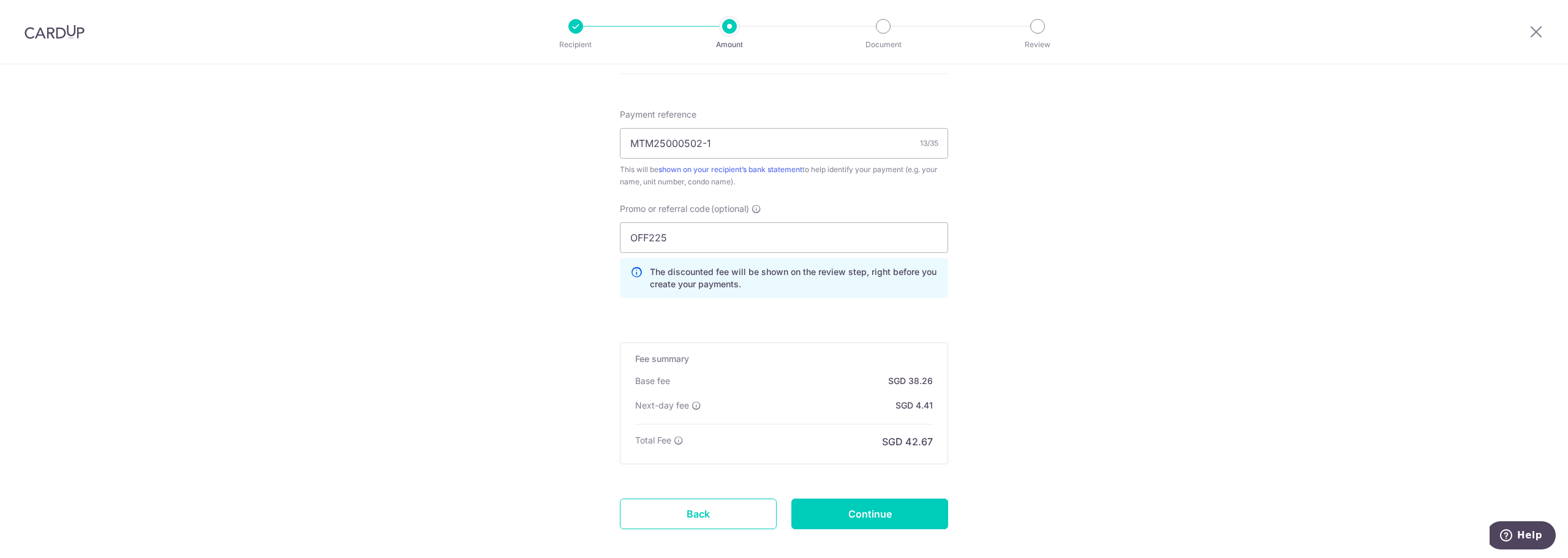
scroll to position [829, 0]
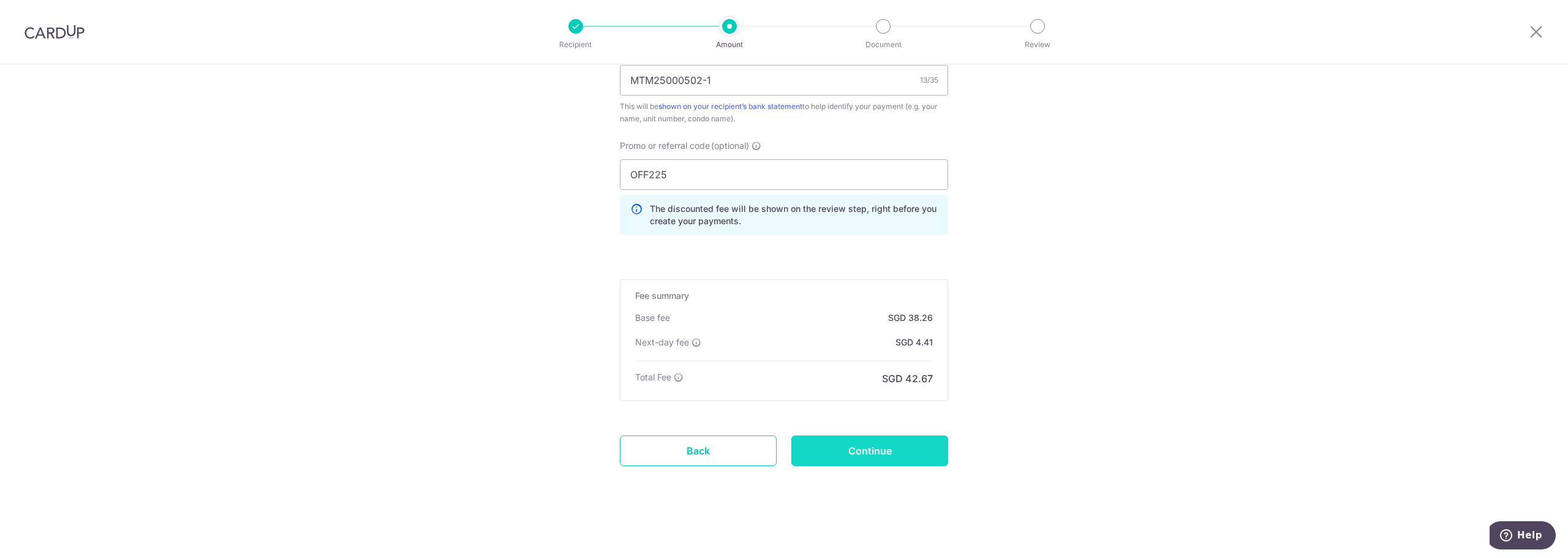
click at [897, 453] on input "Continue" at bounding box center [870, 450] width 157 height 31
type input "Update Schedule"
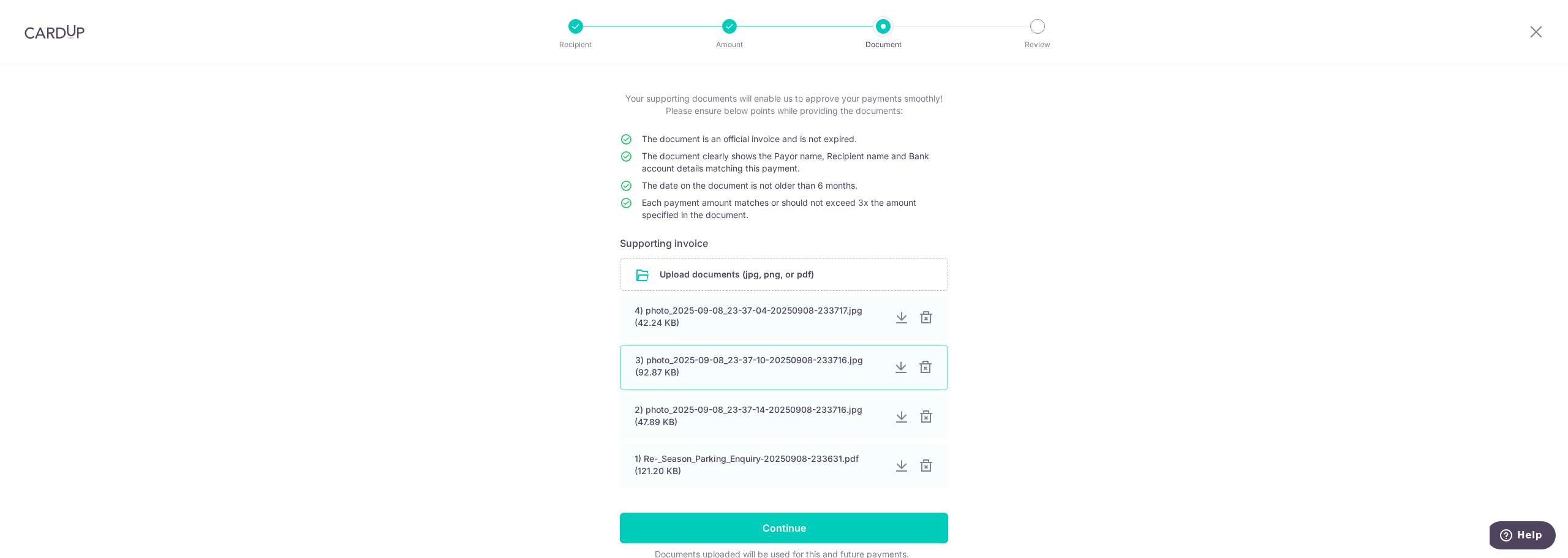
scroll to position [111, 0]
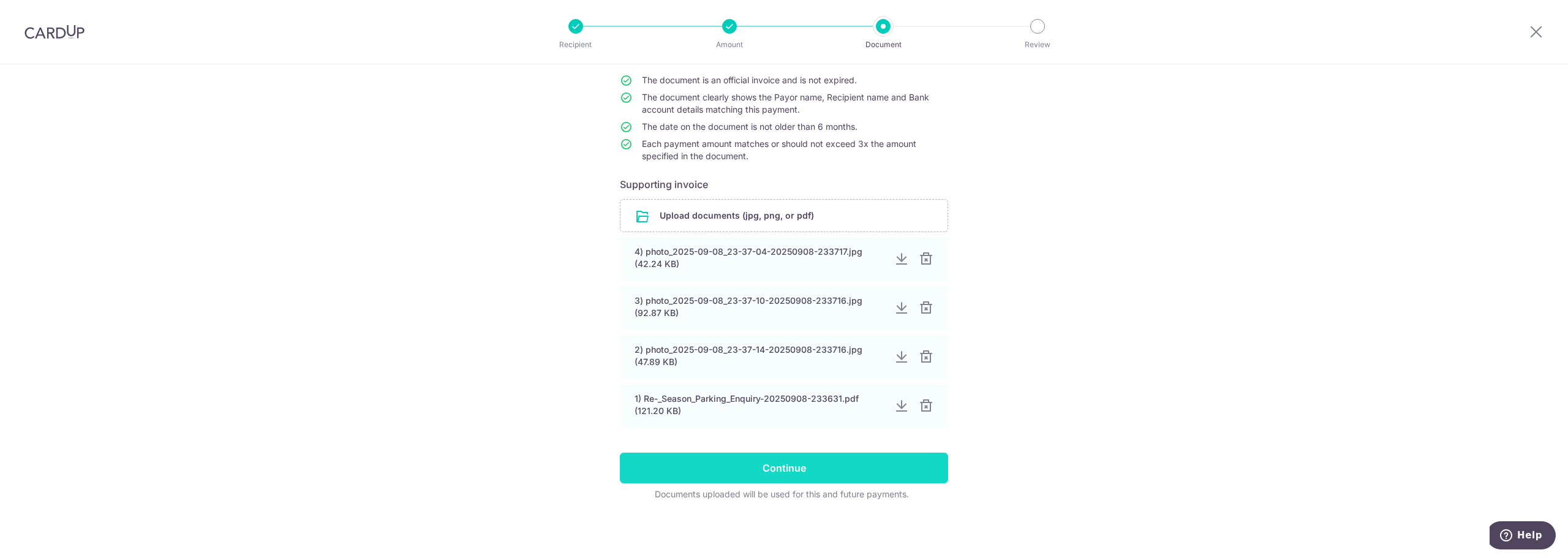
click at [836, 465] on input "Continue" at bounding box center [783, 468] width 328 height 31
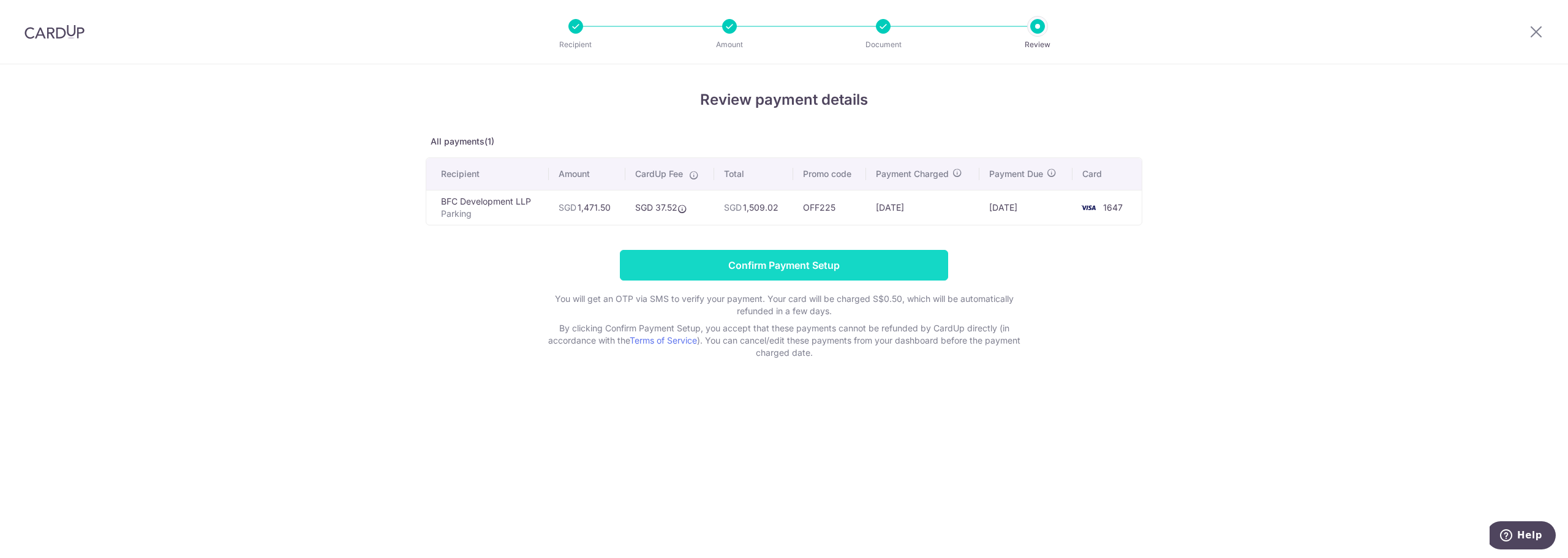
click at [911, 265] on input "Confirm Payment Setup" at bounding box center [783, 265] width 328 height 31
